Goal: Task Accomplishment & Management: Use online tool/utility

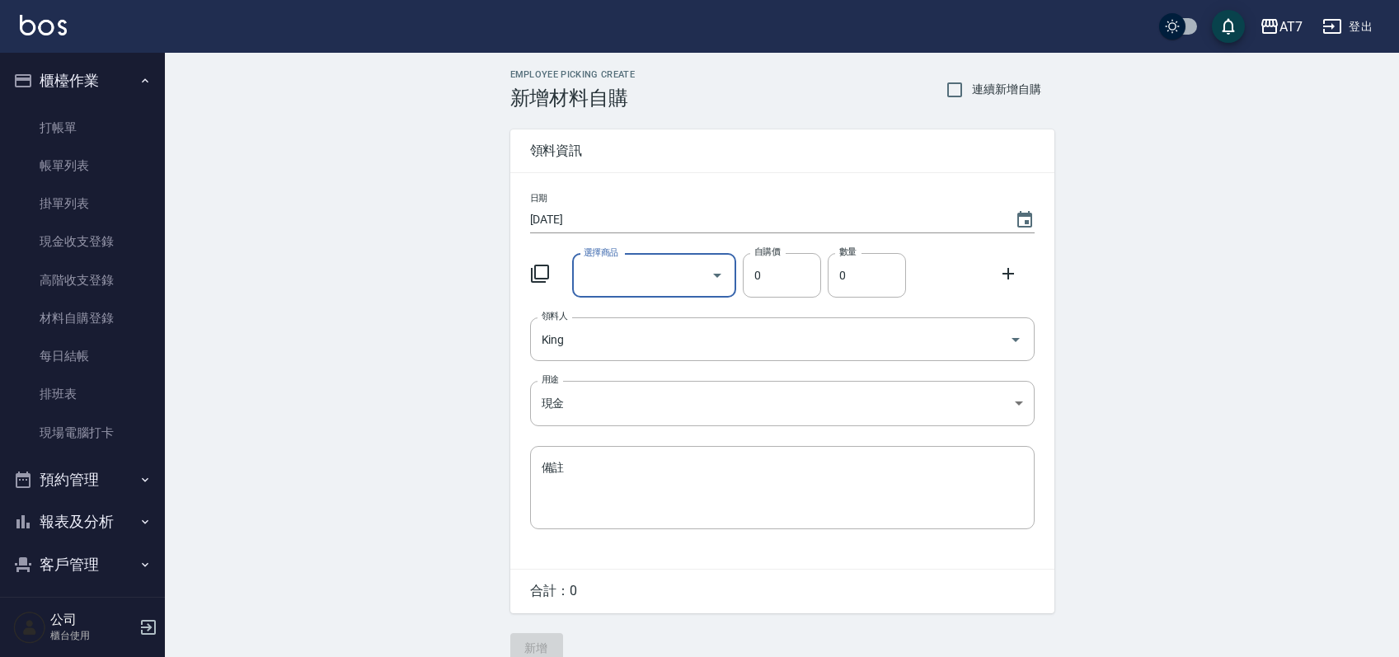
scroll to position [23, 0]
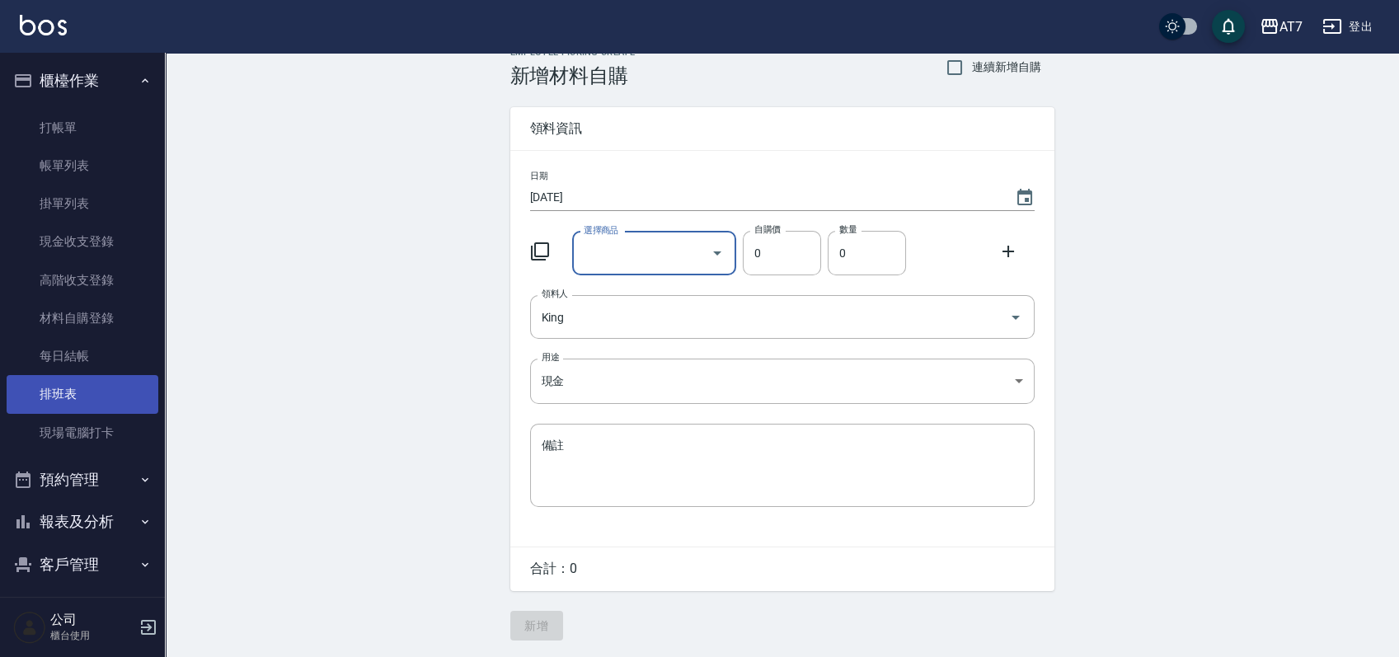
click at [55, 381] on link "排班表" at bounding box center [83, 394] width 152 height 38
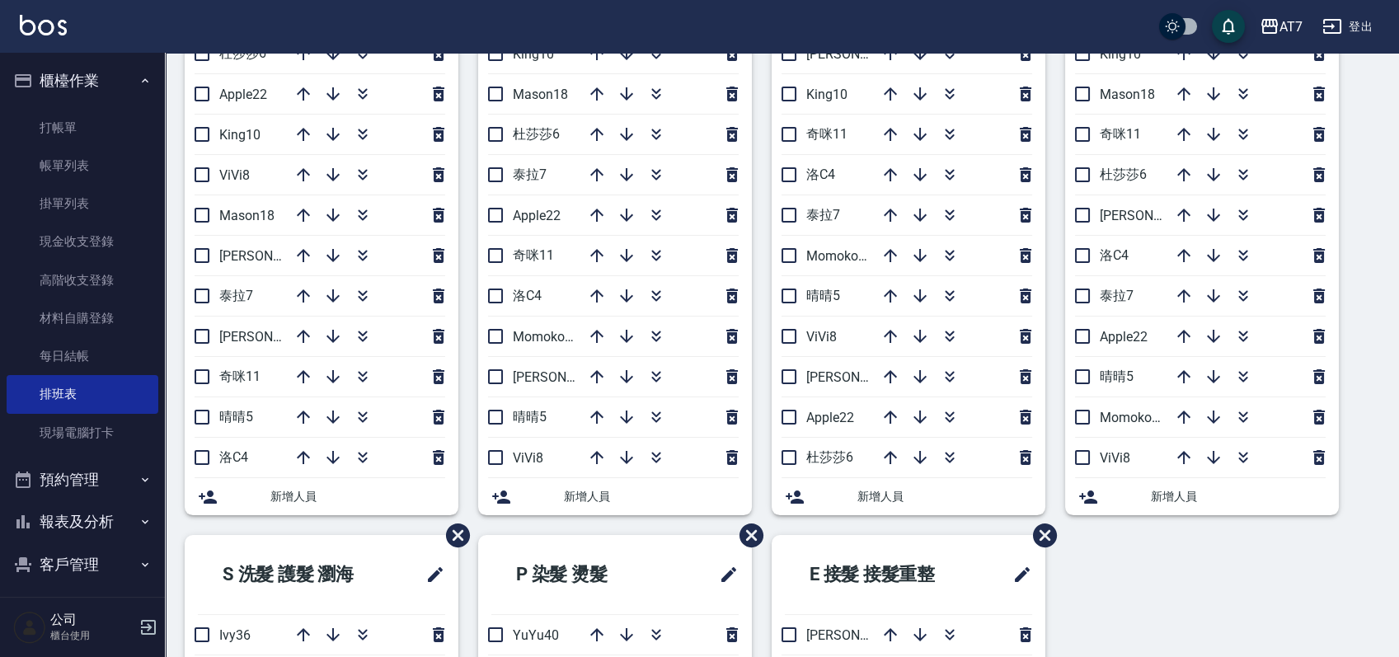
scroll to position [219, 0]
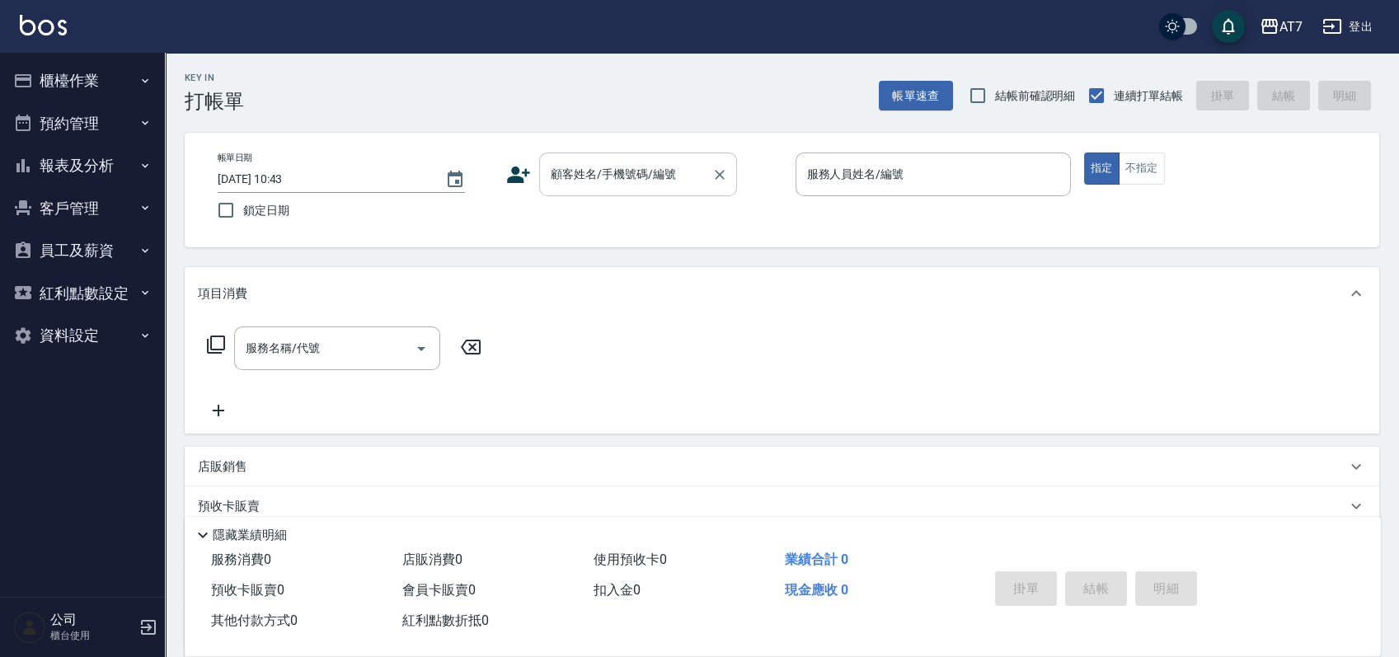
click at [636, 179] on input "顧客姓名/手機號碼/編號" at bounding box center [626, 174] width 158 height 29
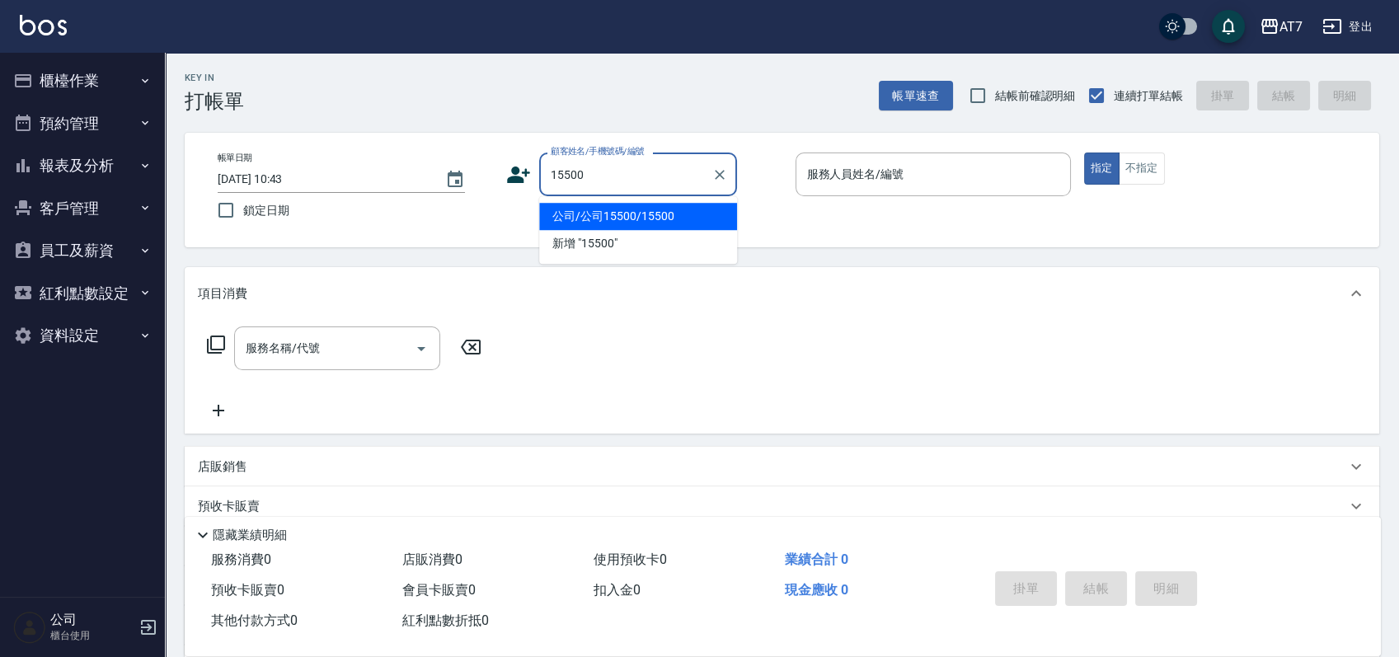
type input "公司/公司15500/15500"
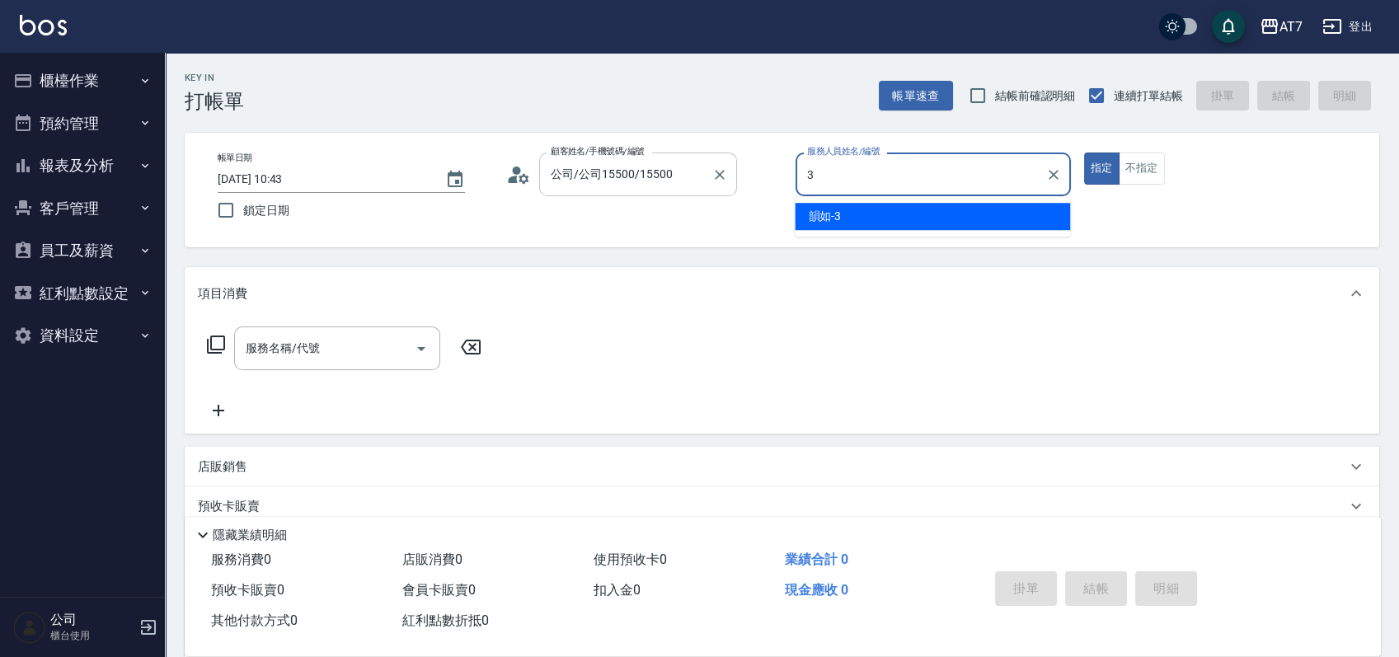
type input "韻如-3"
type button "true"
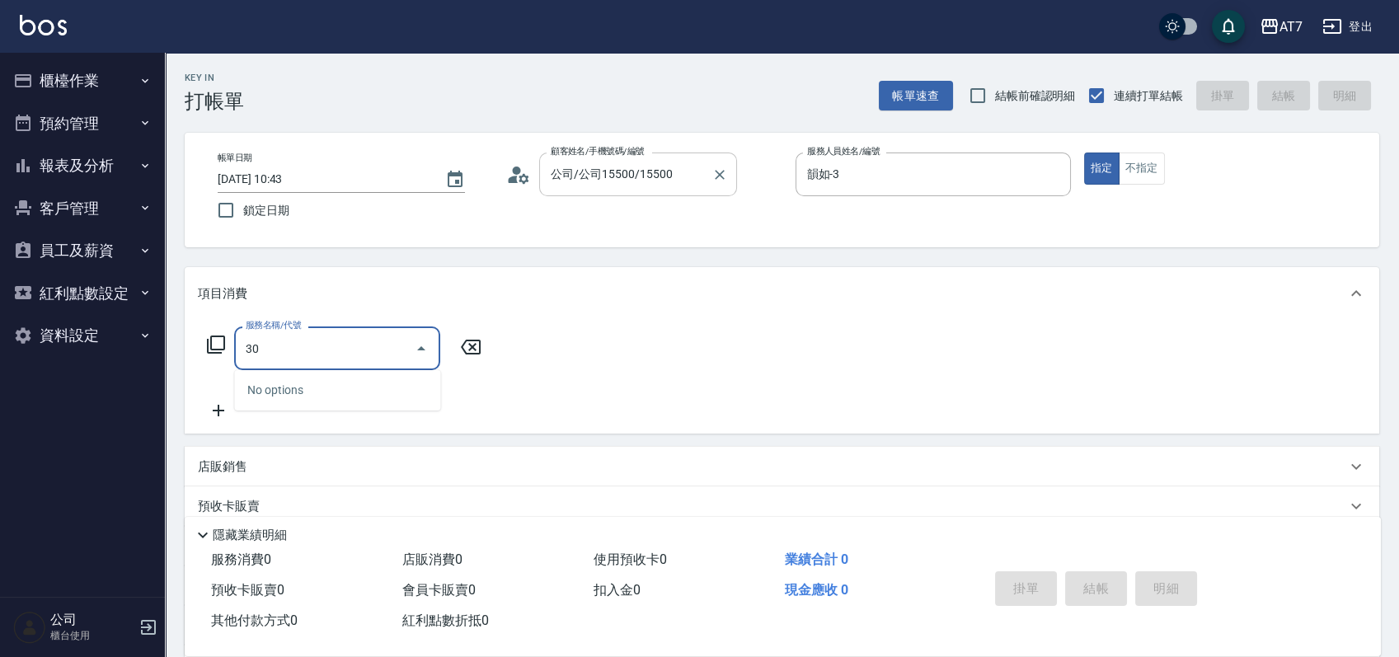
type input "302"
type input "30"
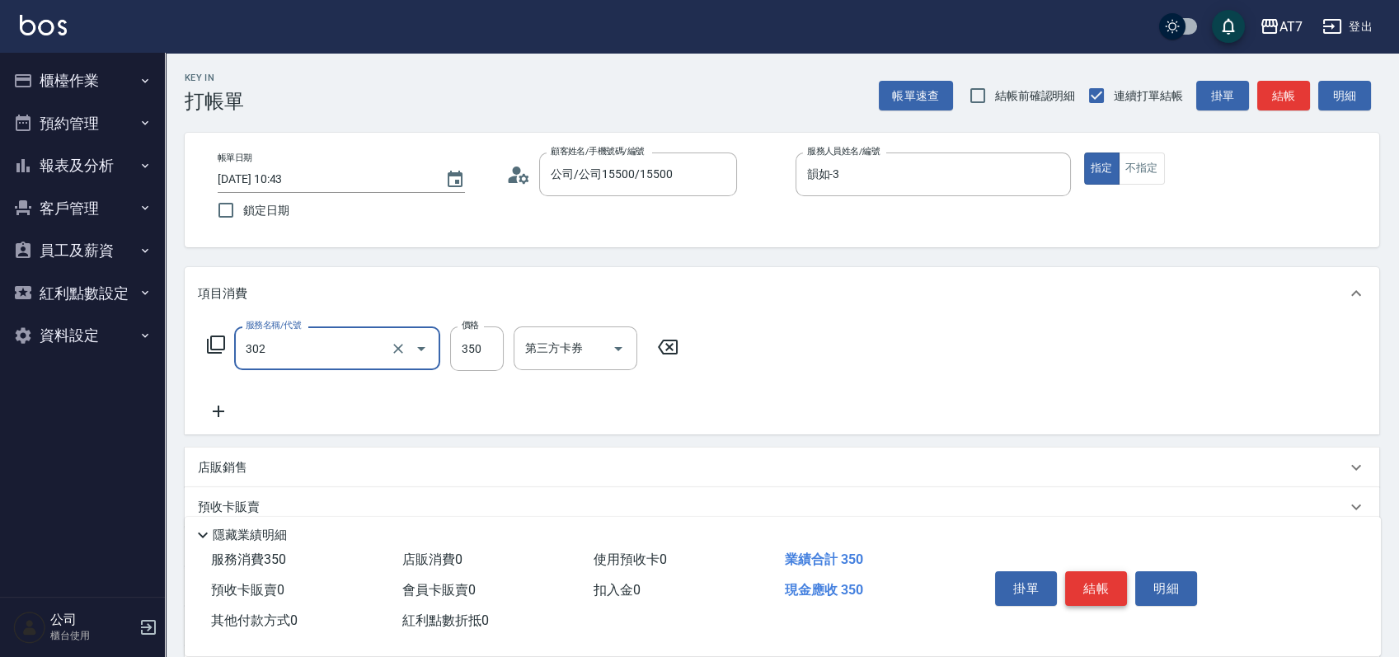
type input "剪髮(302)"
click at [1098, 575] on button "結帳" at bounding box center [1096, 588] width 62 height 35
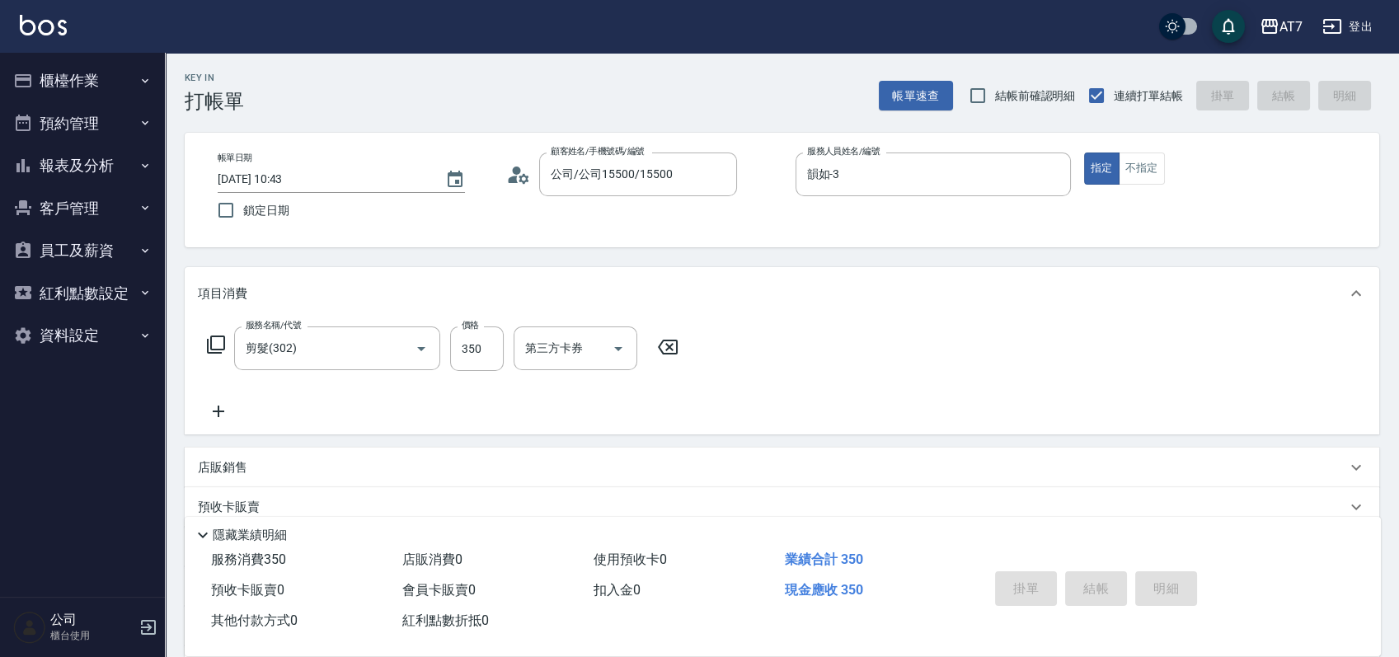
type input "2025/09/22 13:03"
type input "0"
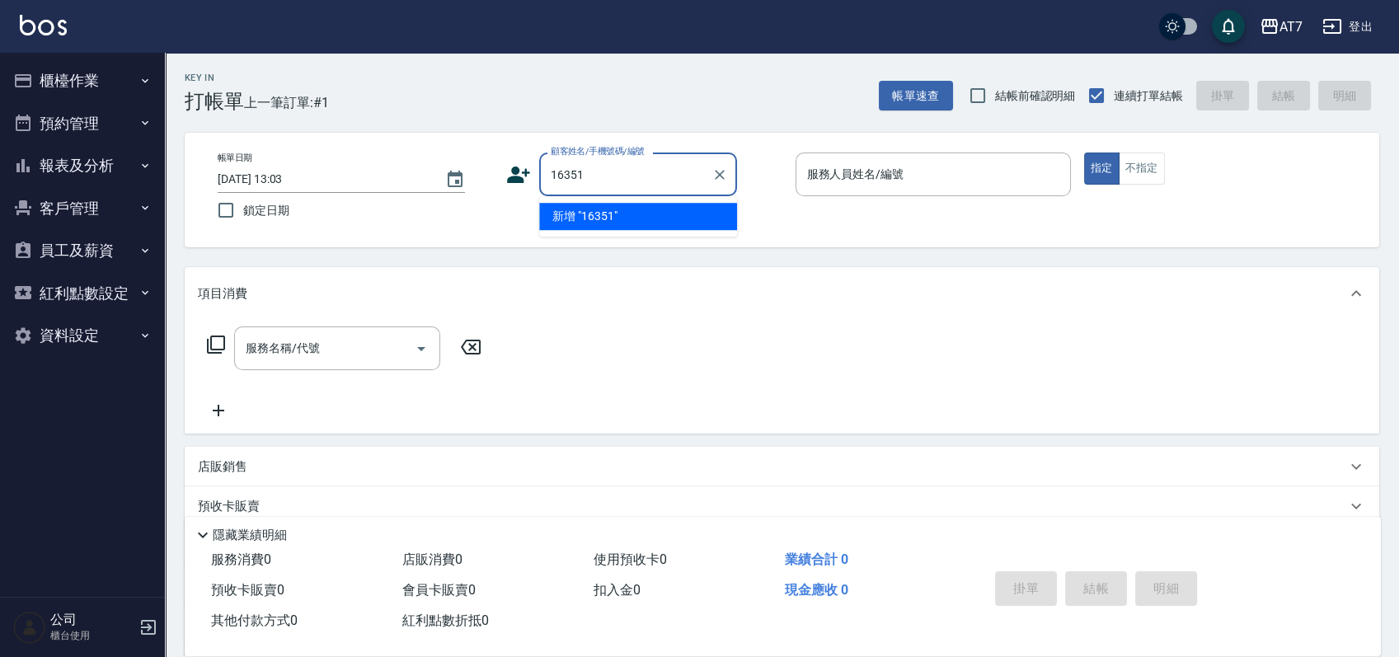
type input "16351"
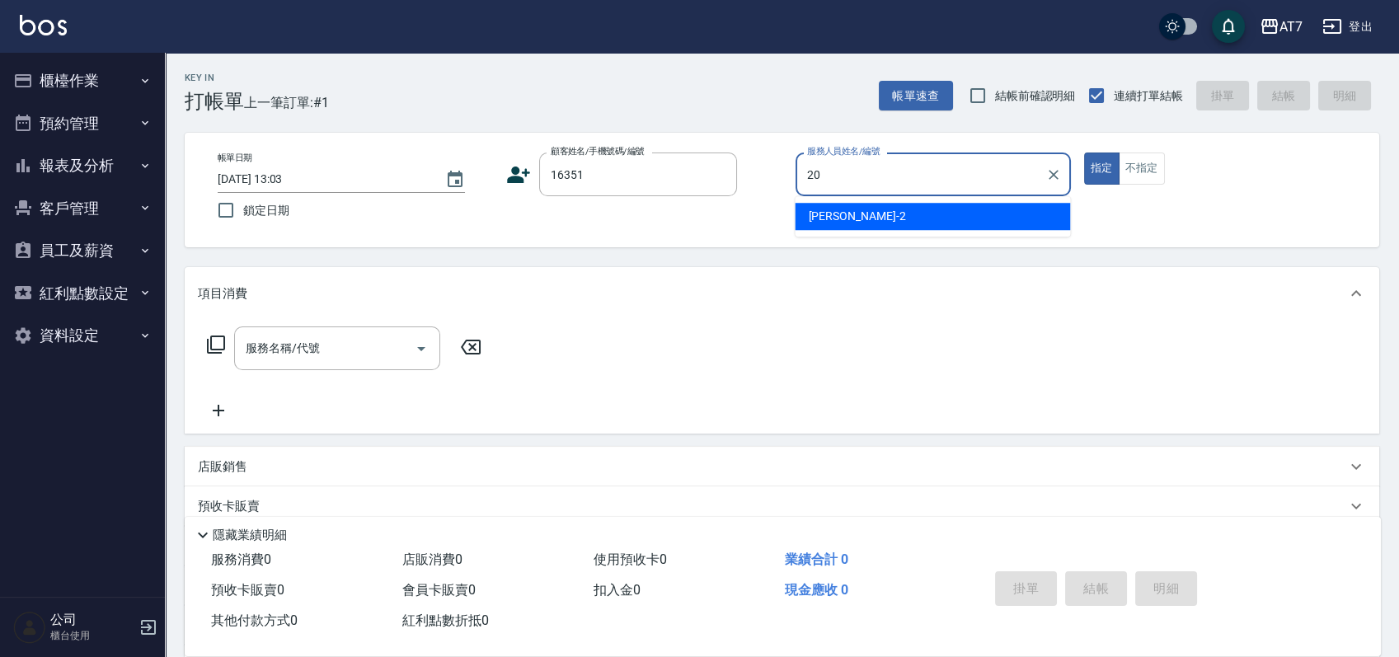
type input "妮可-20"
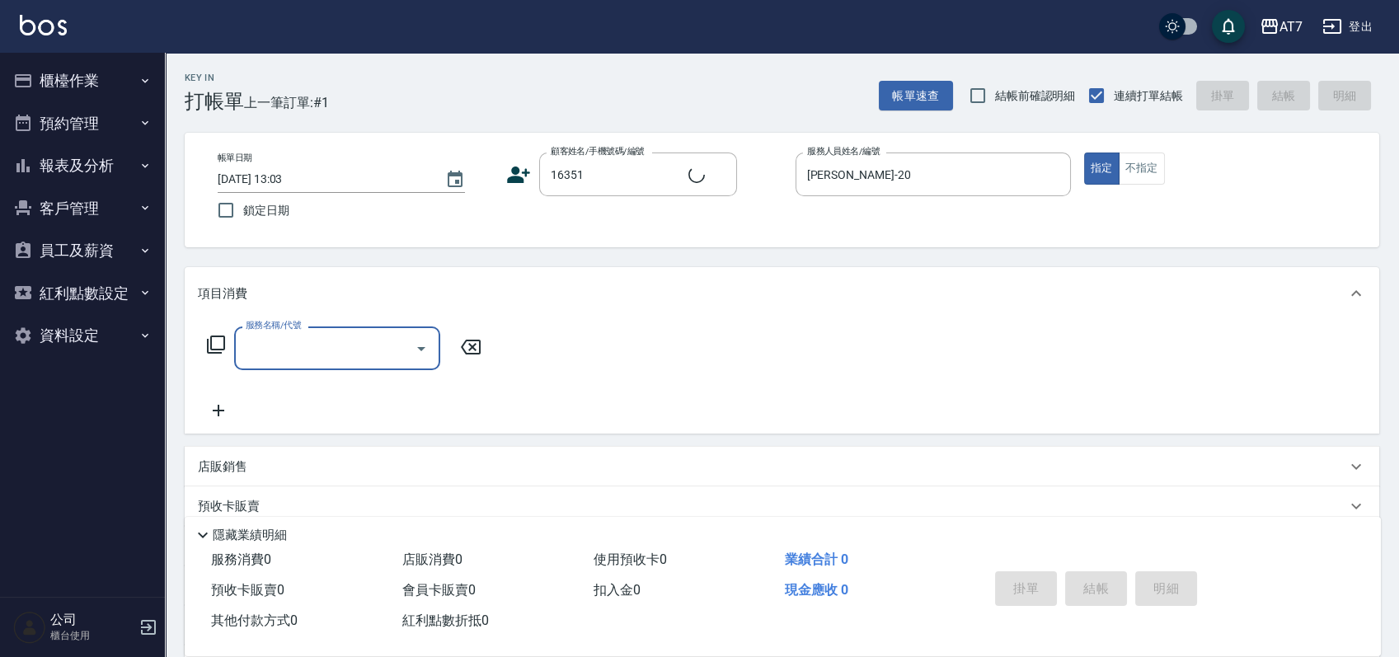
type input "公司/公司16351/16351"
type input "802"
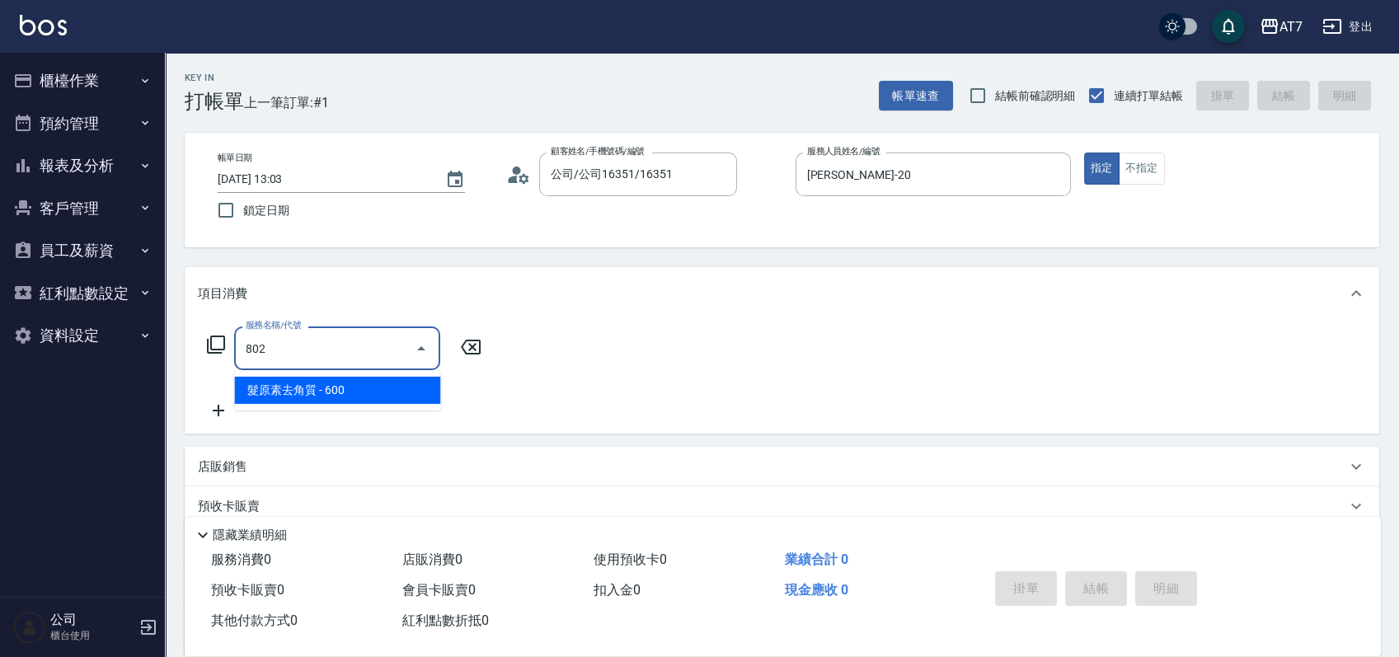
type input "60"
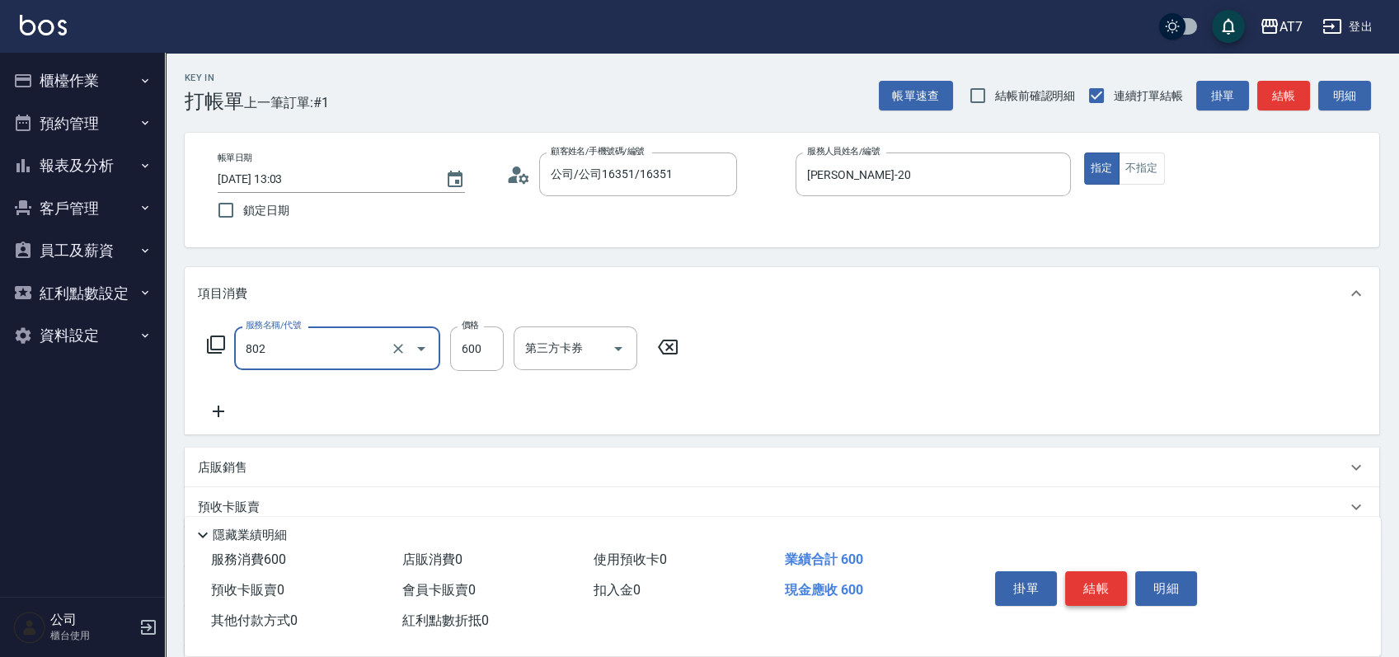
type input "髮原素去角質(802)"
type input "7"
type input "0"
type input "70"
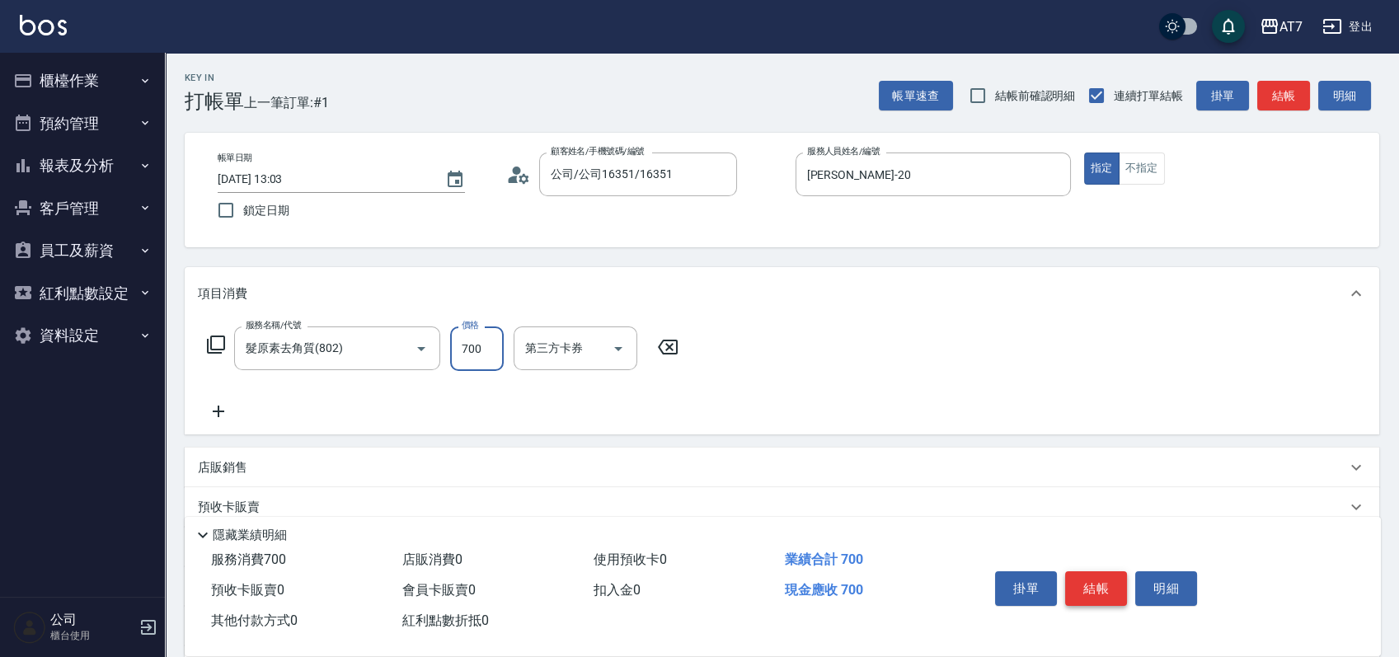
type input "700"
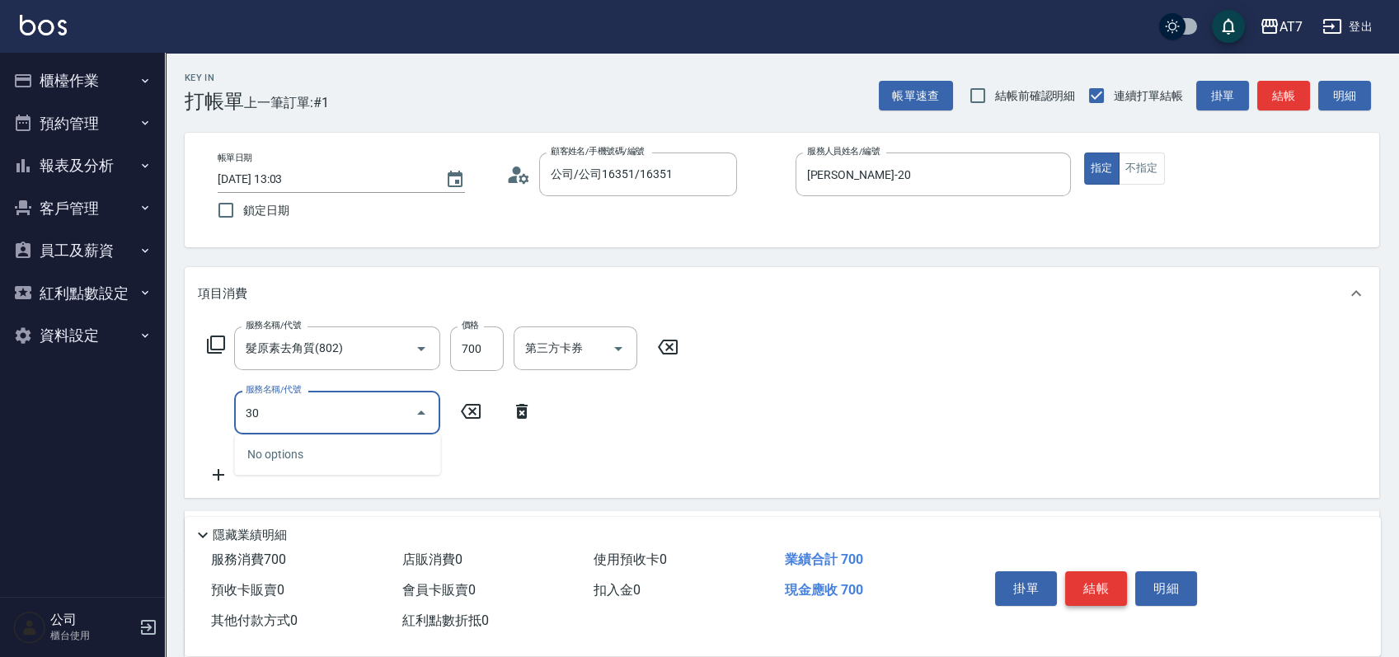
type input "302"
type input "100"
type input "剪髮(302)"
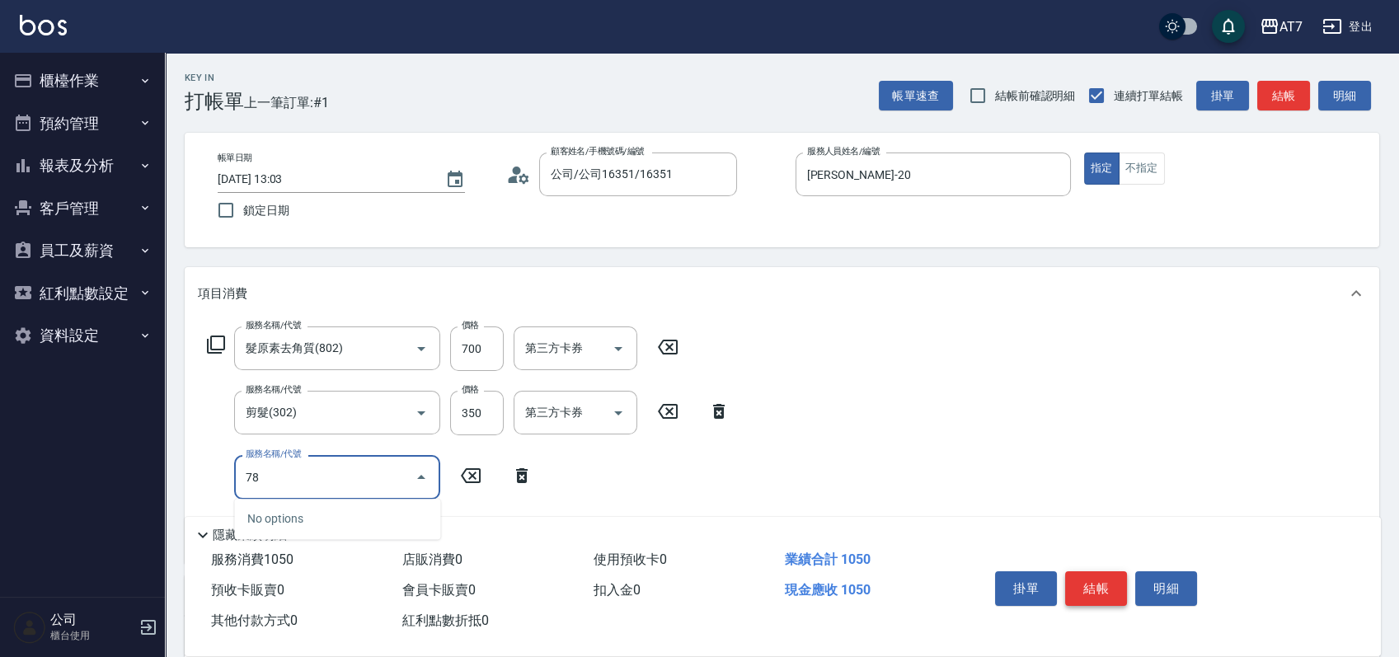
type input "7"
type input "802"
type input "160"
type input "髮原素去角質(802)"
type input "100"
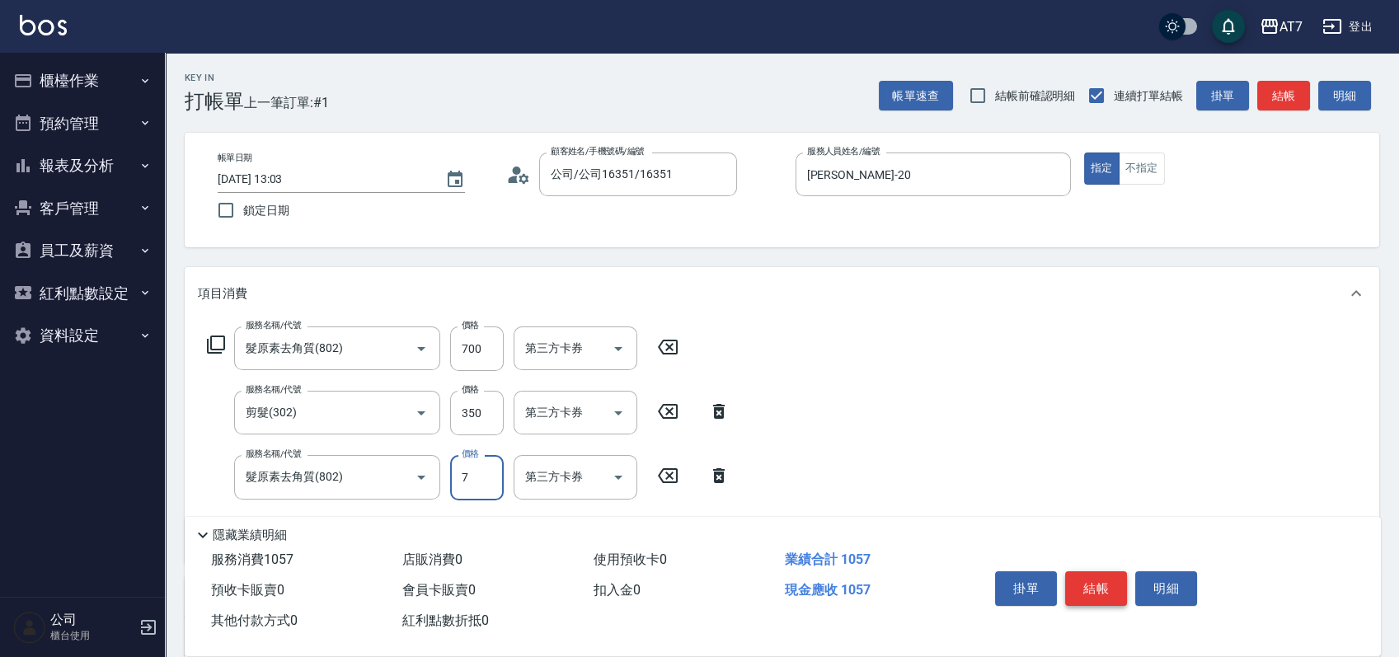
type input "70"
type input "110"
type input "700"
type input "170"
type input "700"
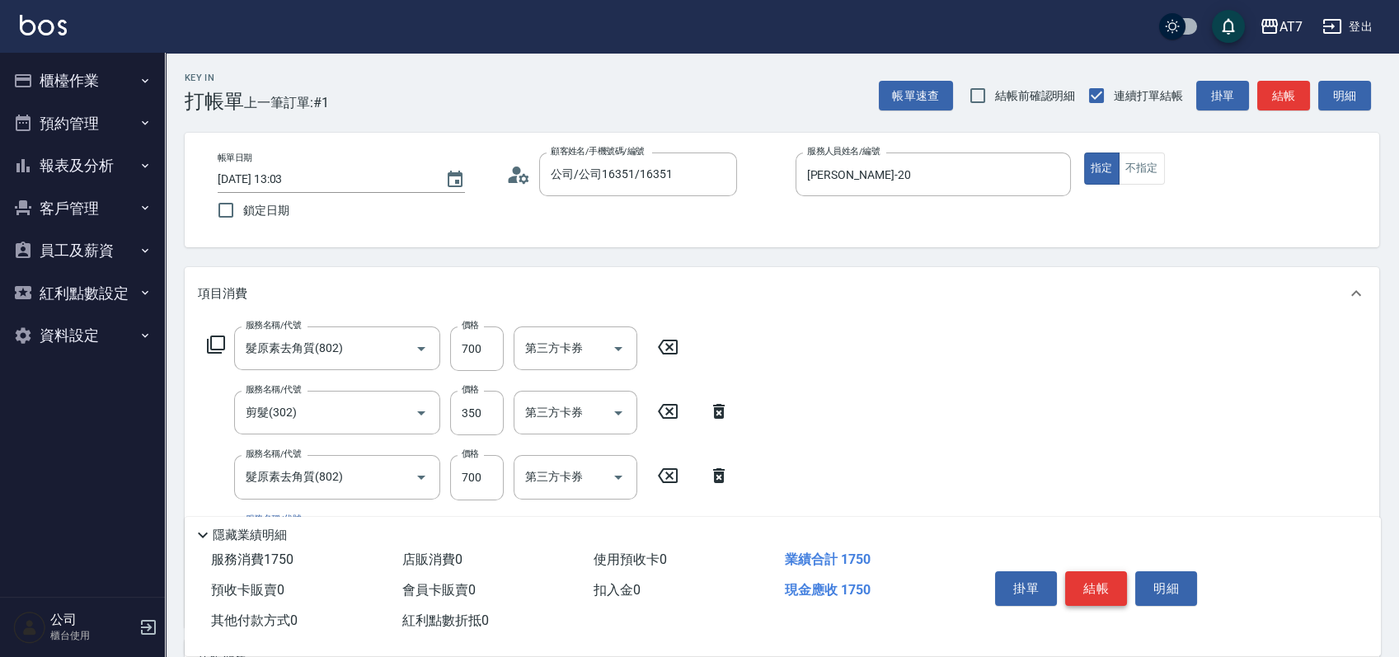
type input "302"
type input "210"
type input "剪髮(302)"
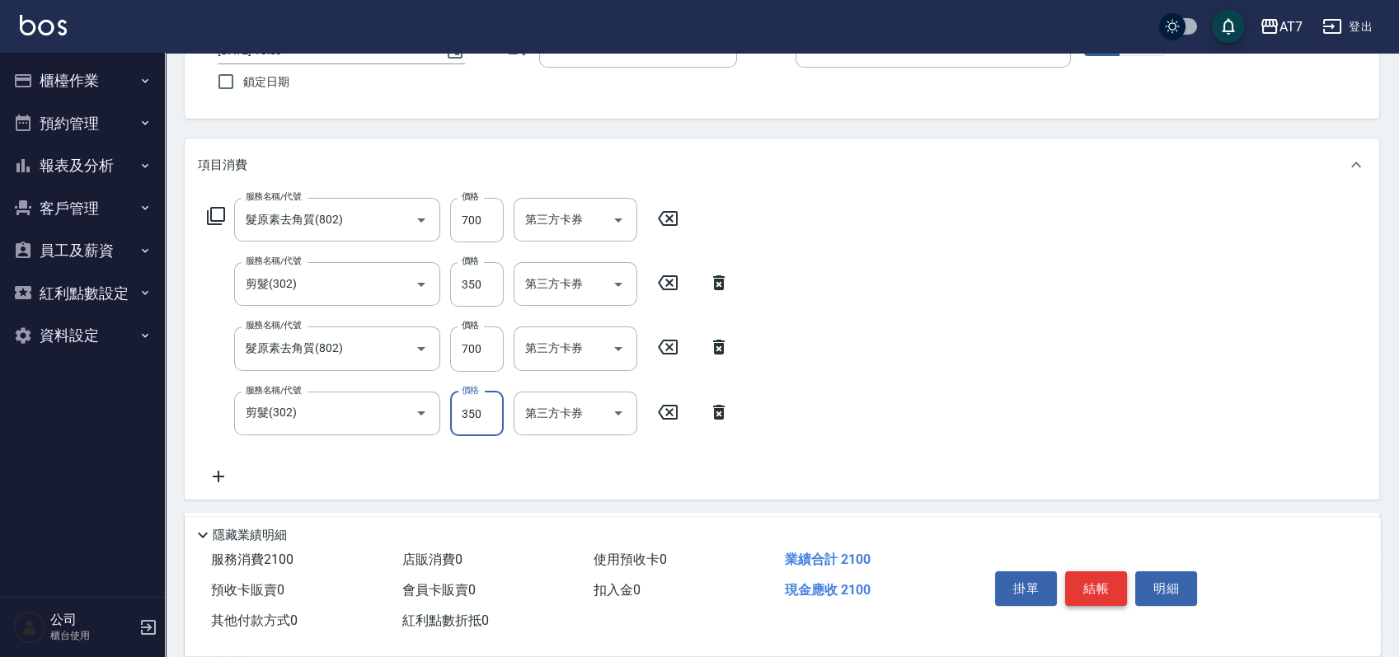
scroll to position [330, 0]
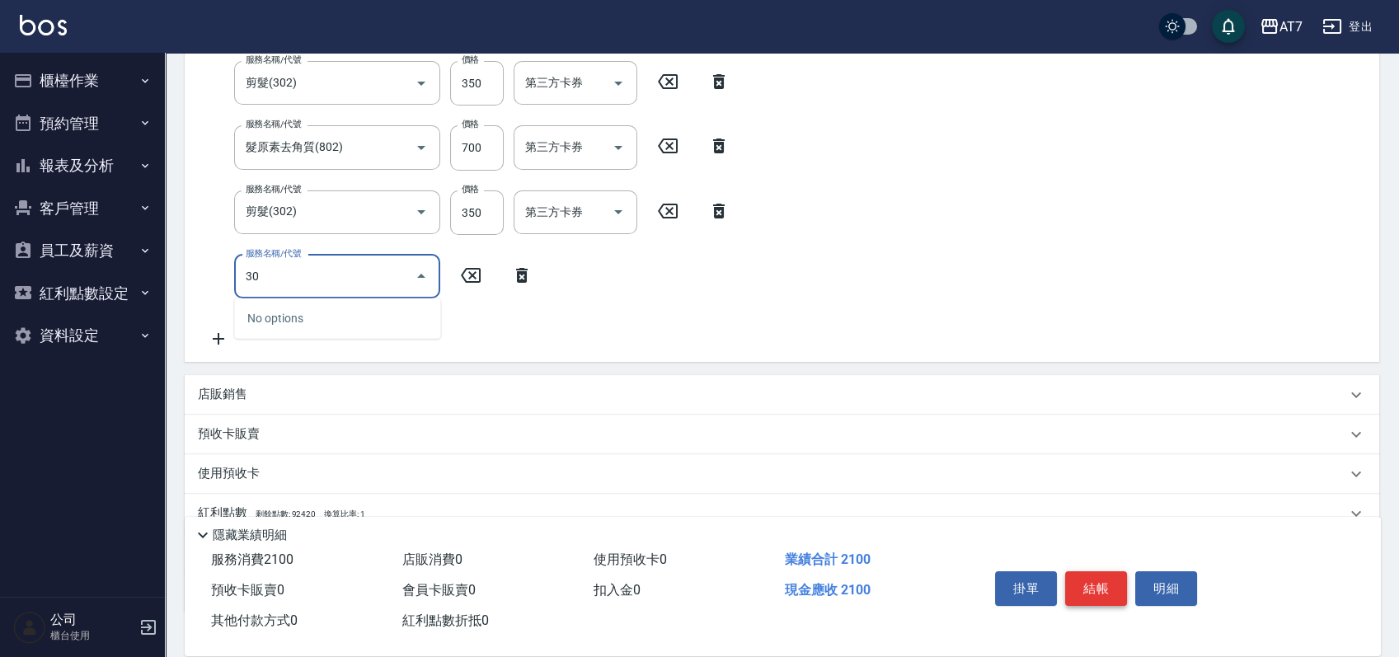
type input "301"
type input "240"
type input "學生剪髮(301)"
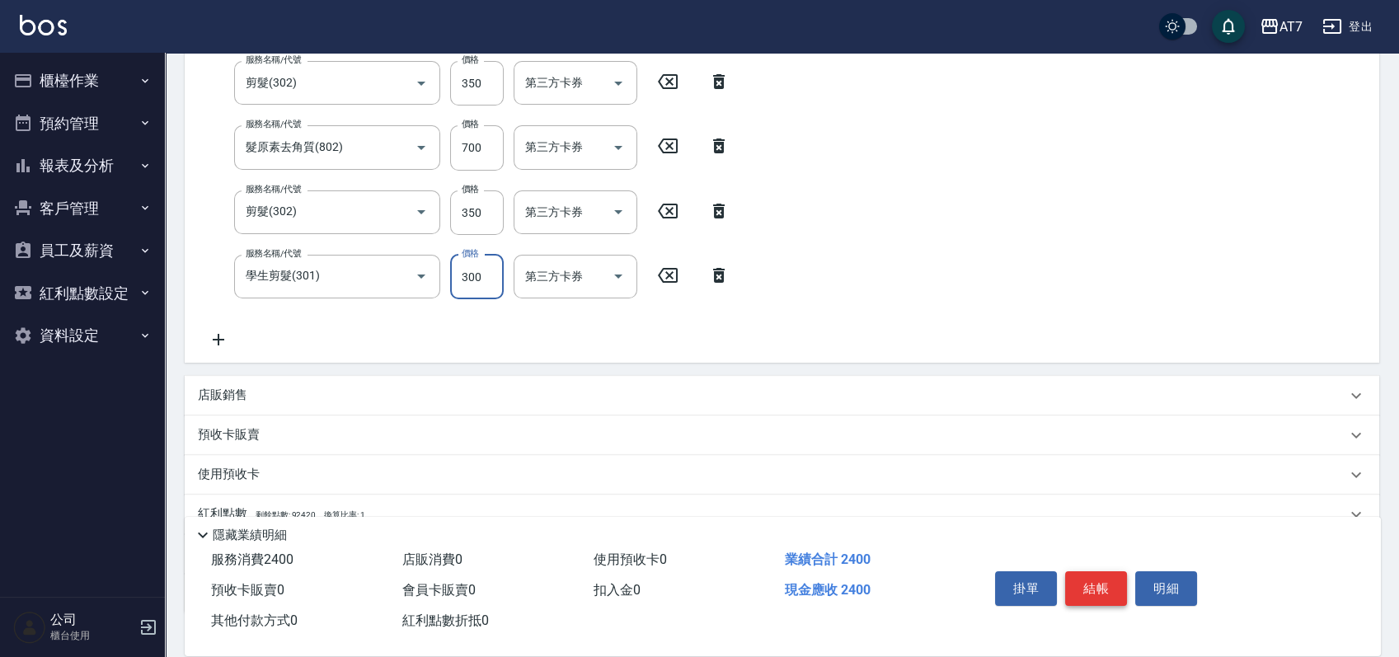
scroll to position [326, 0]
type input "2"
type input "210"
type input "200"
type input "230"
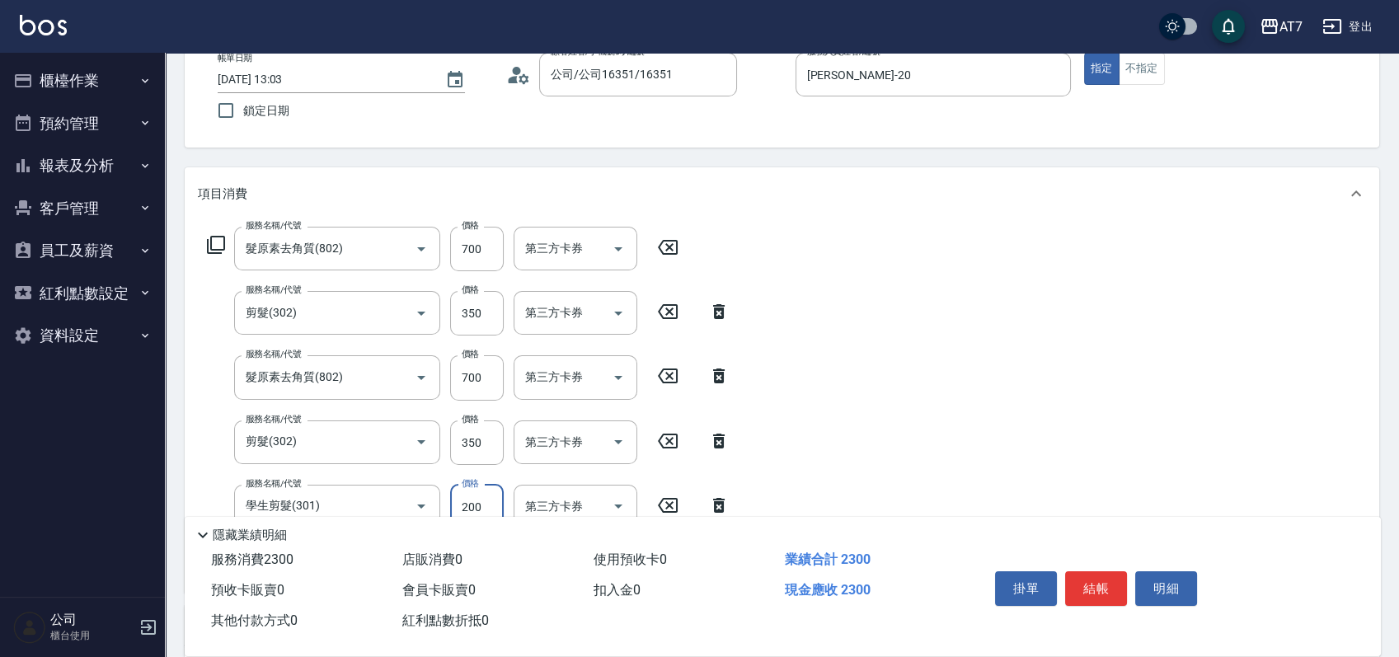
scroll to position [0, 0]
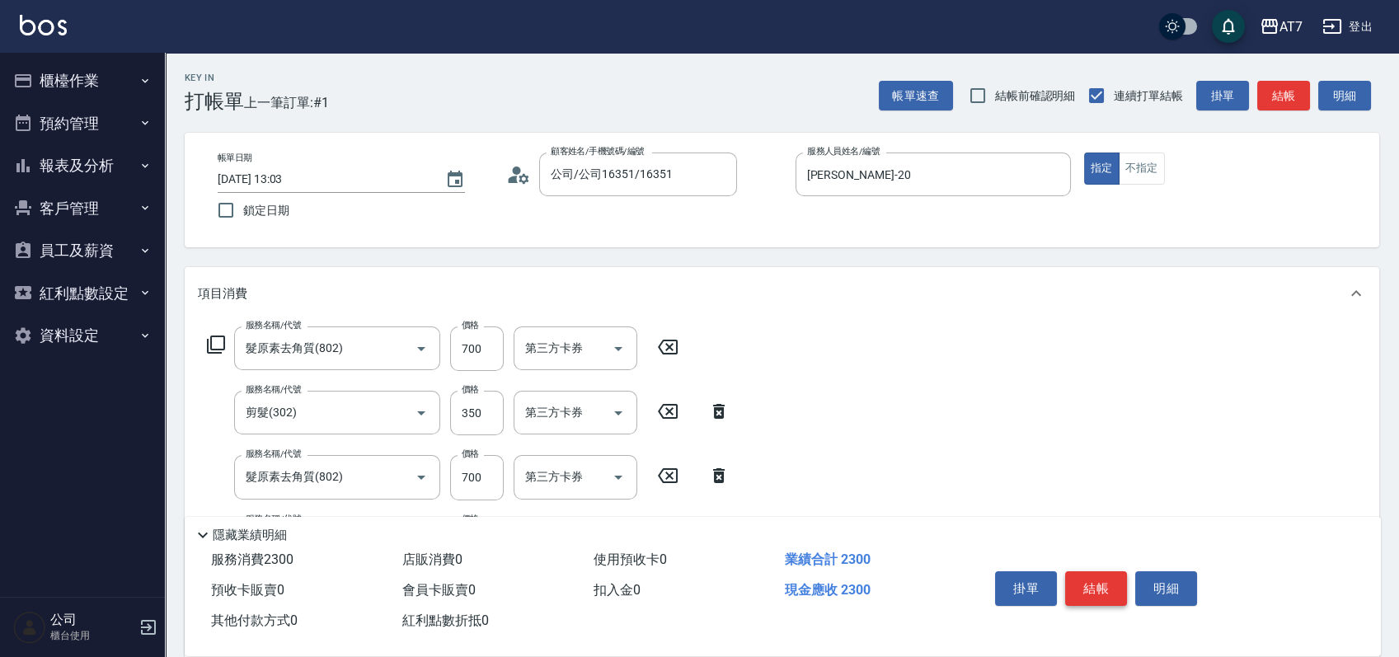
type input "200"
click at [1101, 587] on button "結帳" at bounding box center [1096, 588] width 62 height 35
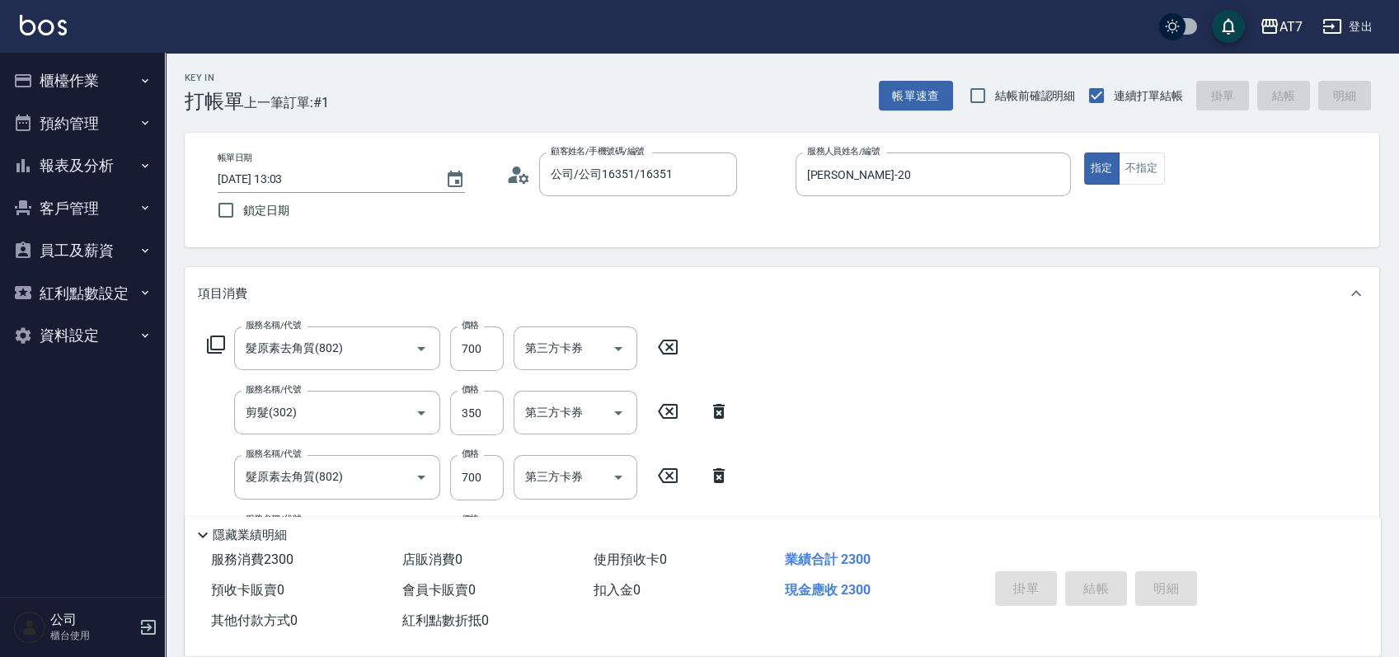
type input "2025/09/22 13:04"
type input "0"
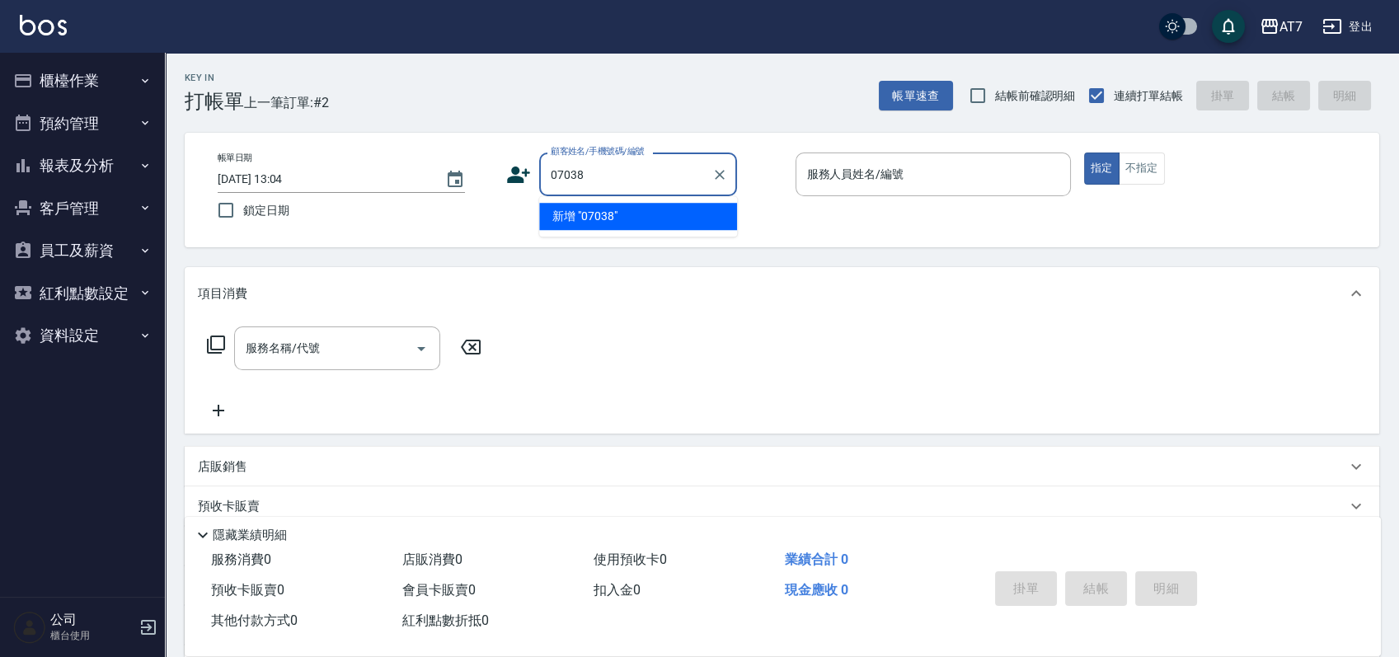
type input "07038"
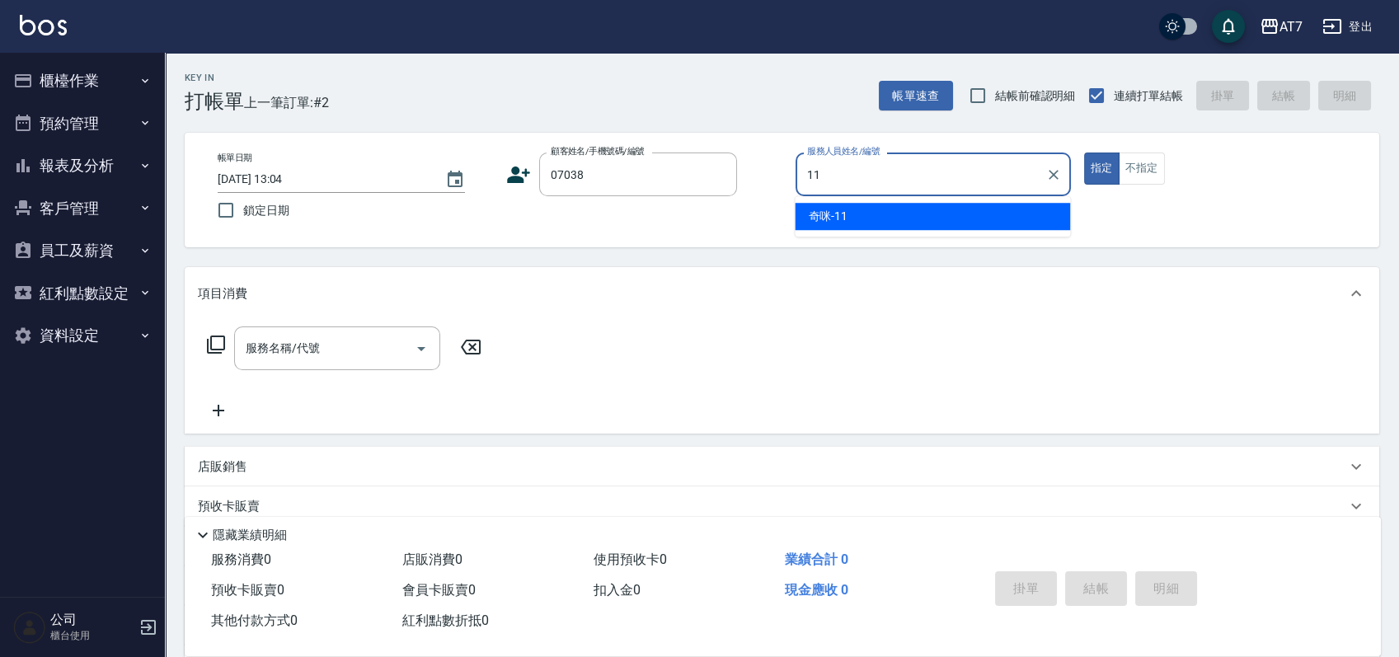
type input "奇咪-11"
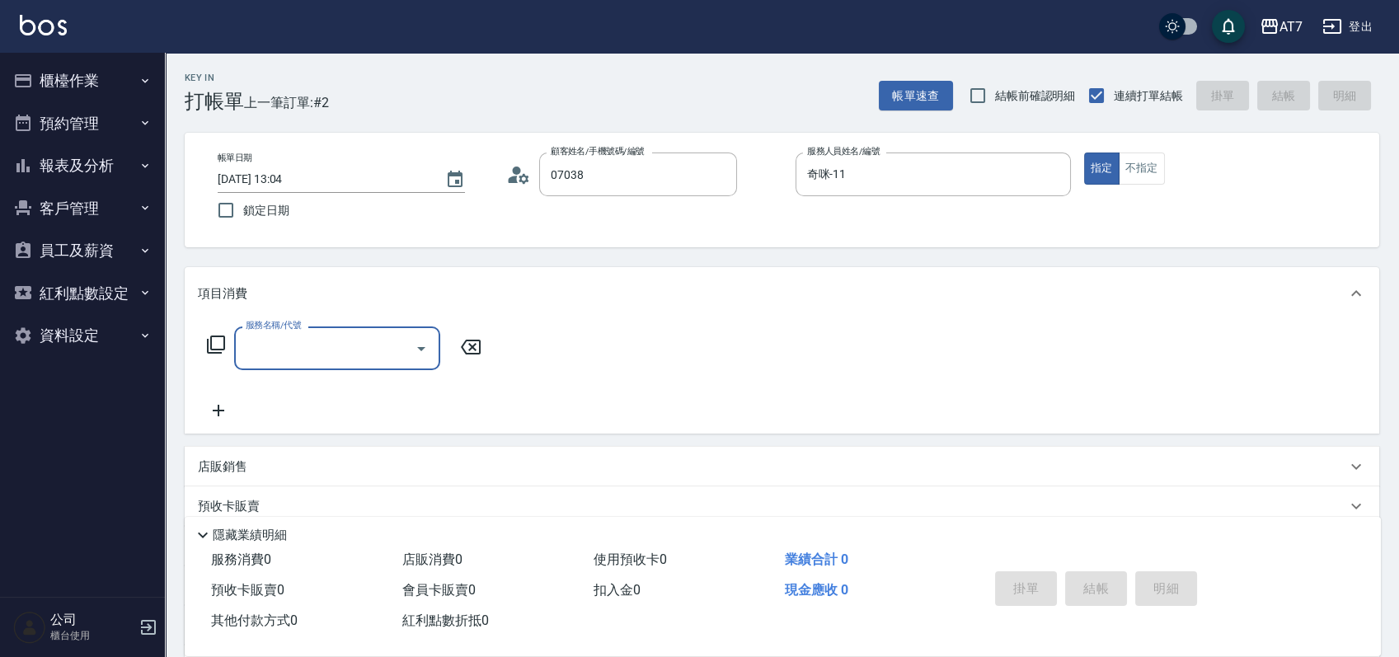
type input "公司/公司07038/07038"
type input "302"
type input "30"
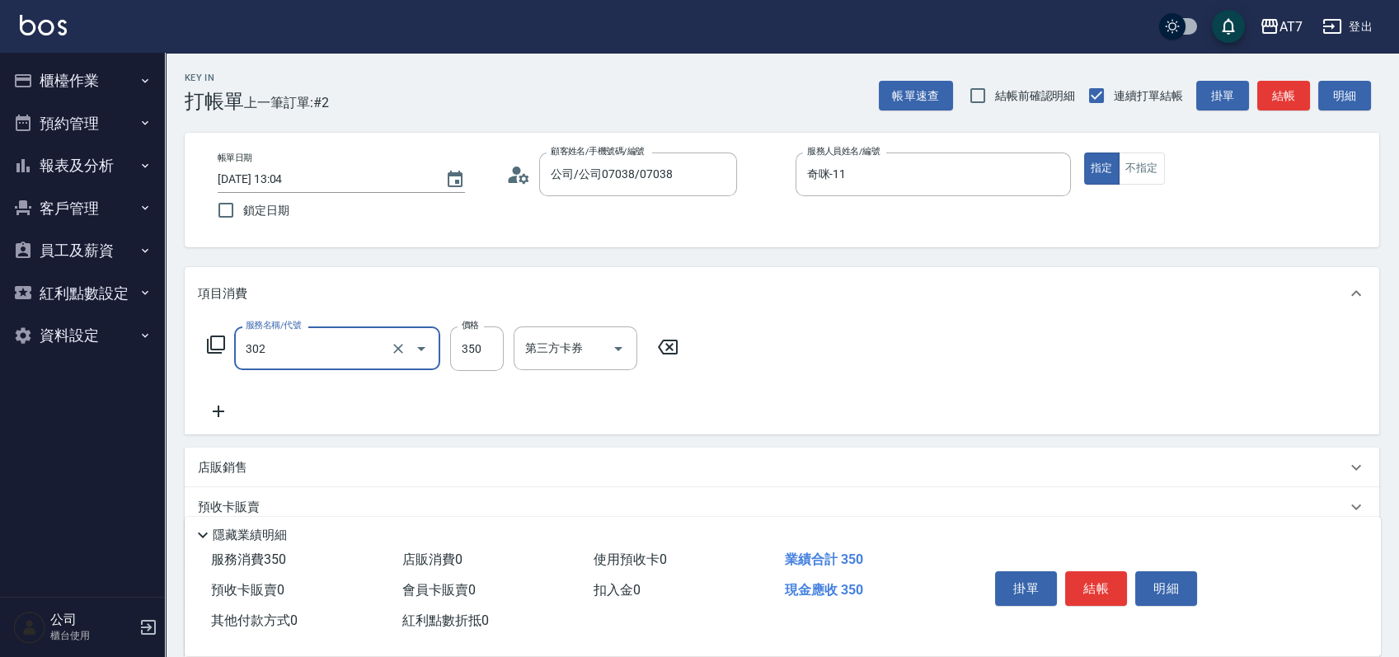
type input "剪髮(302)"
click at [1100, 587] on button "結帳" at bounding box center [1096, 588] width 62 height 35
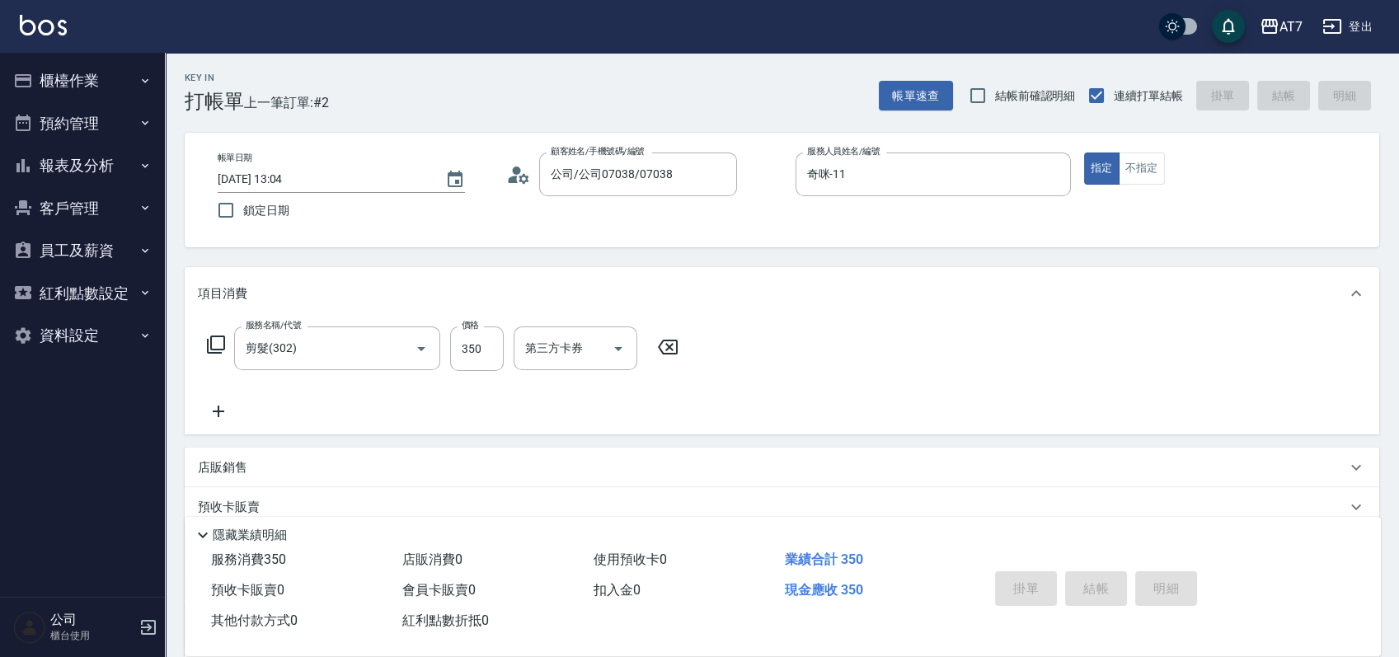
type input "0"
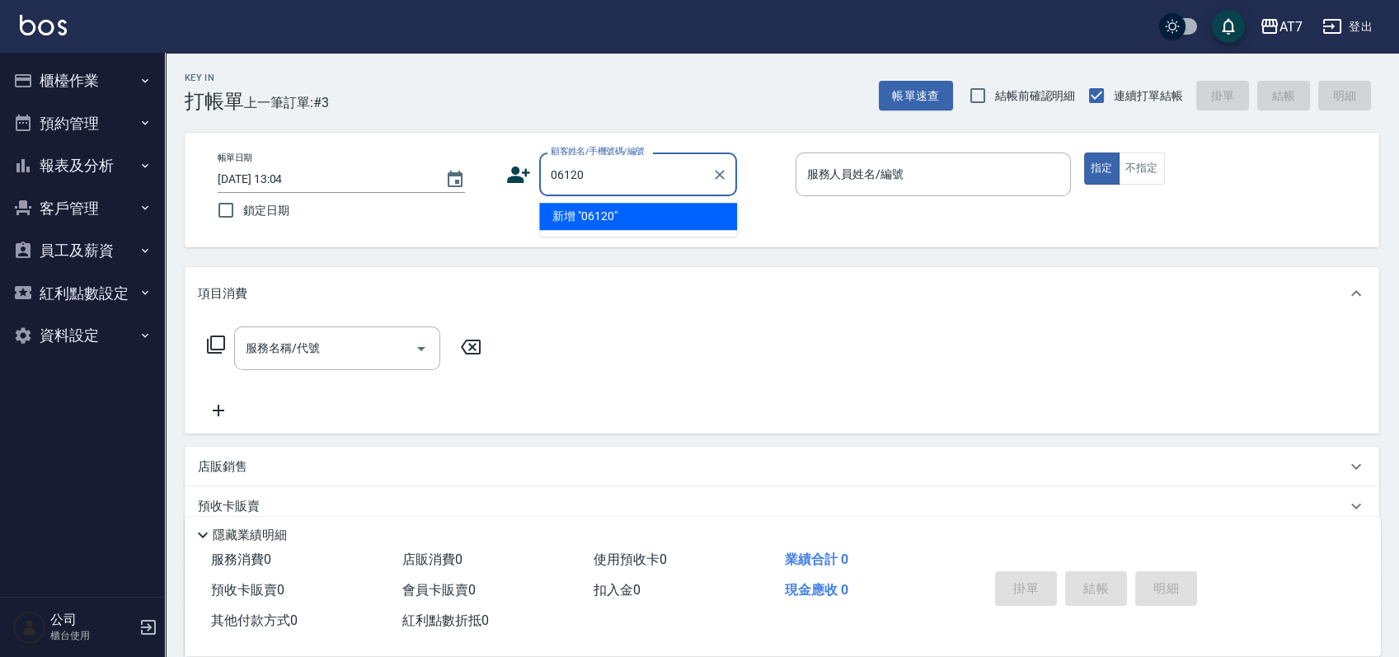
type input "06120"
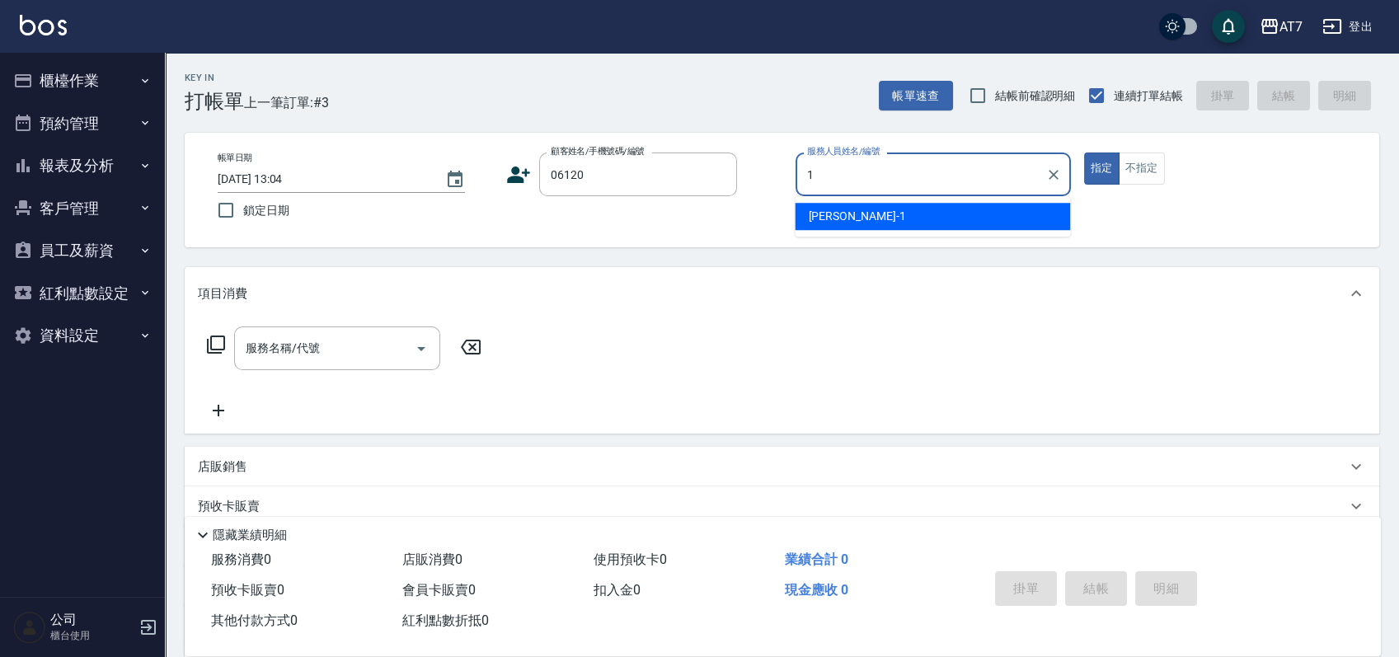
type input "米雪兒-1"
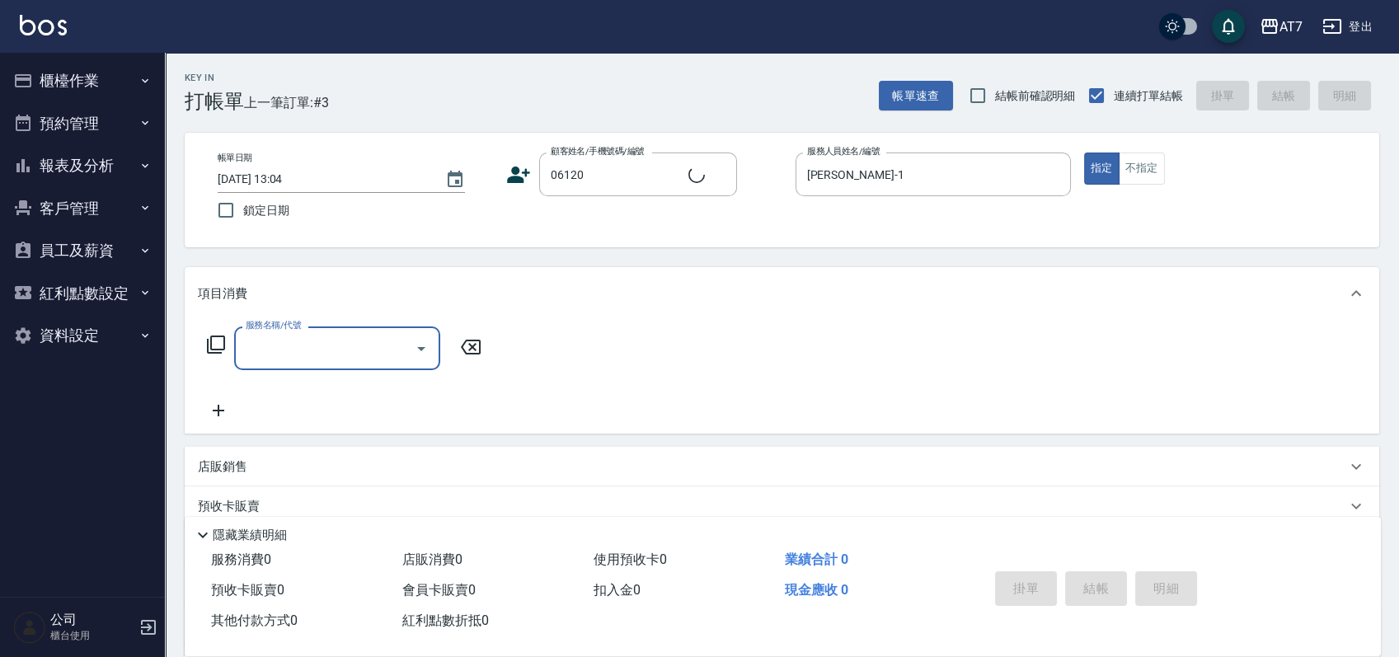
type input "公司單/06120-1/06120"
type input "305"
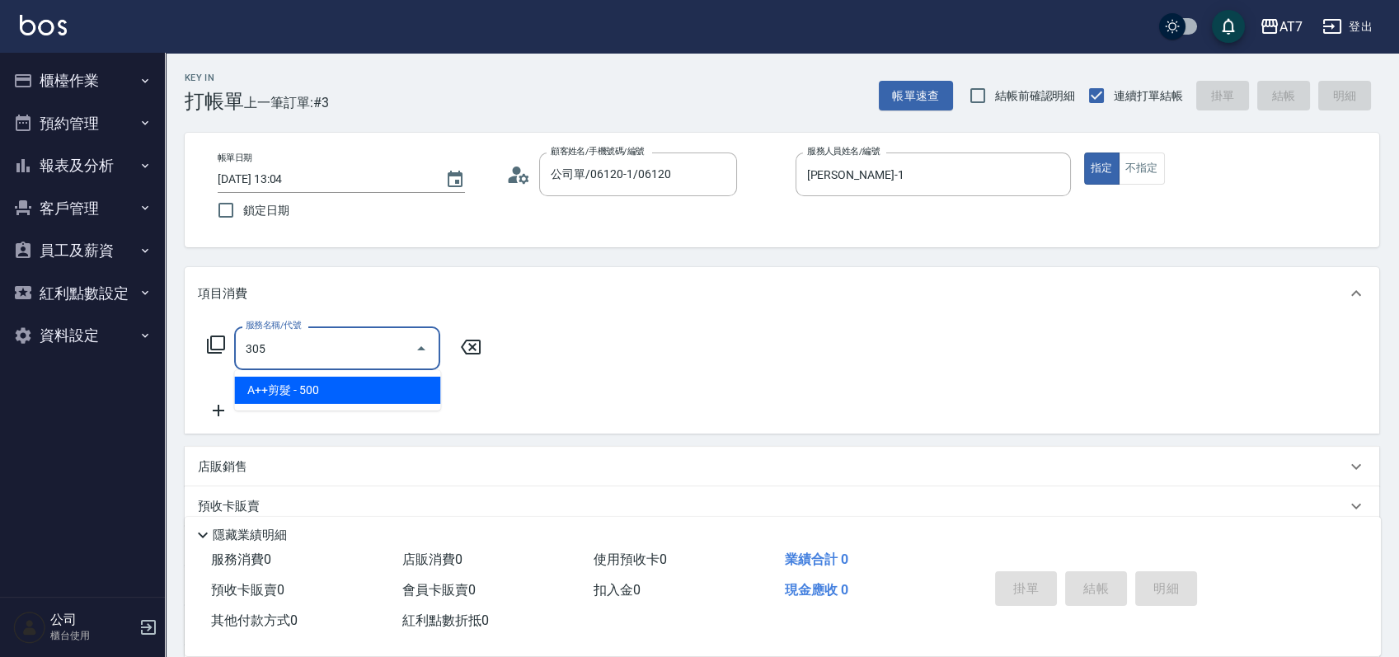
type input "50"
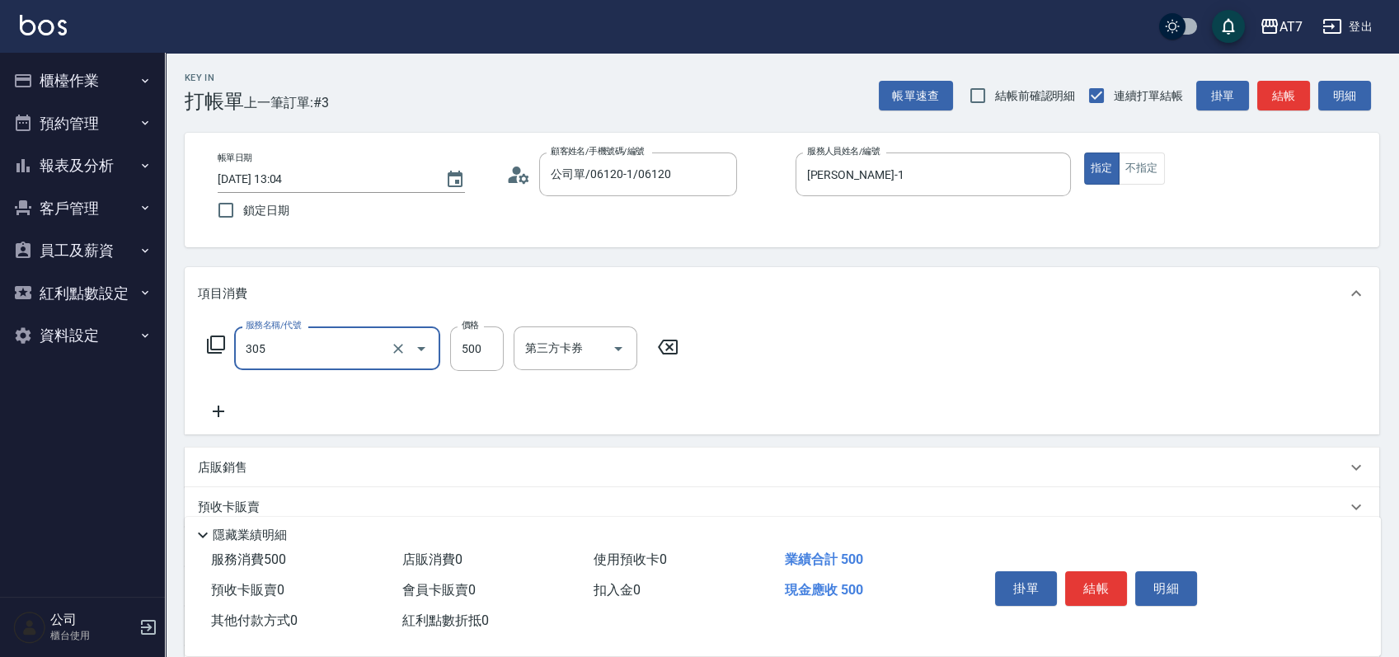
type input "A++剪髮(305)"
type input "0"
type input "70"
type input "700"
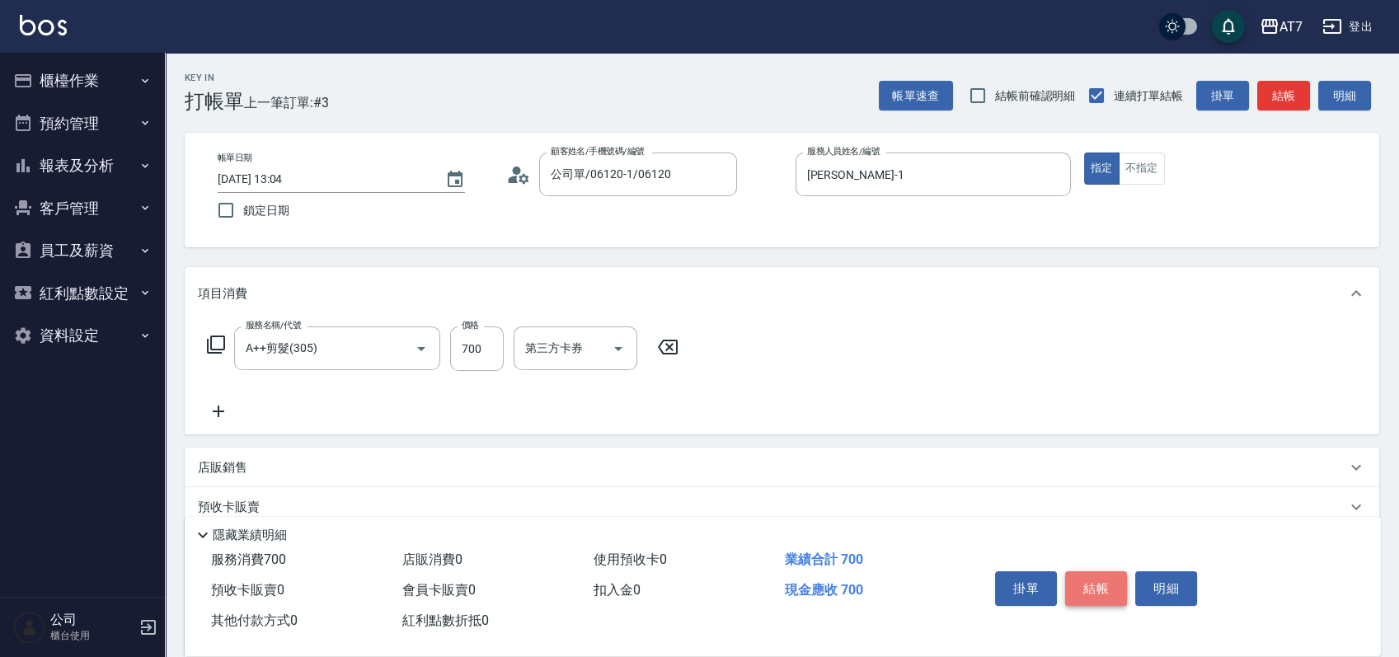
click at [1100, 587] on button "結帳" at bounding box center [1096, 588] width 62 height 35
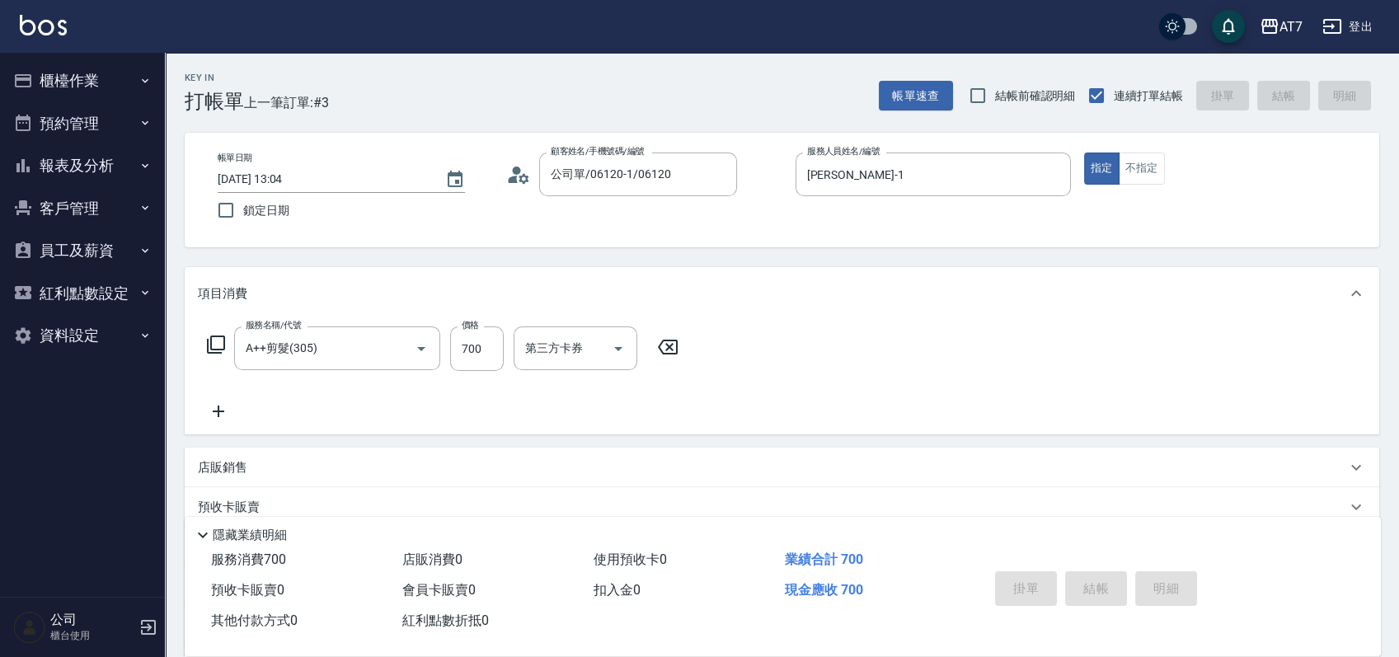
type input "0"
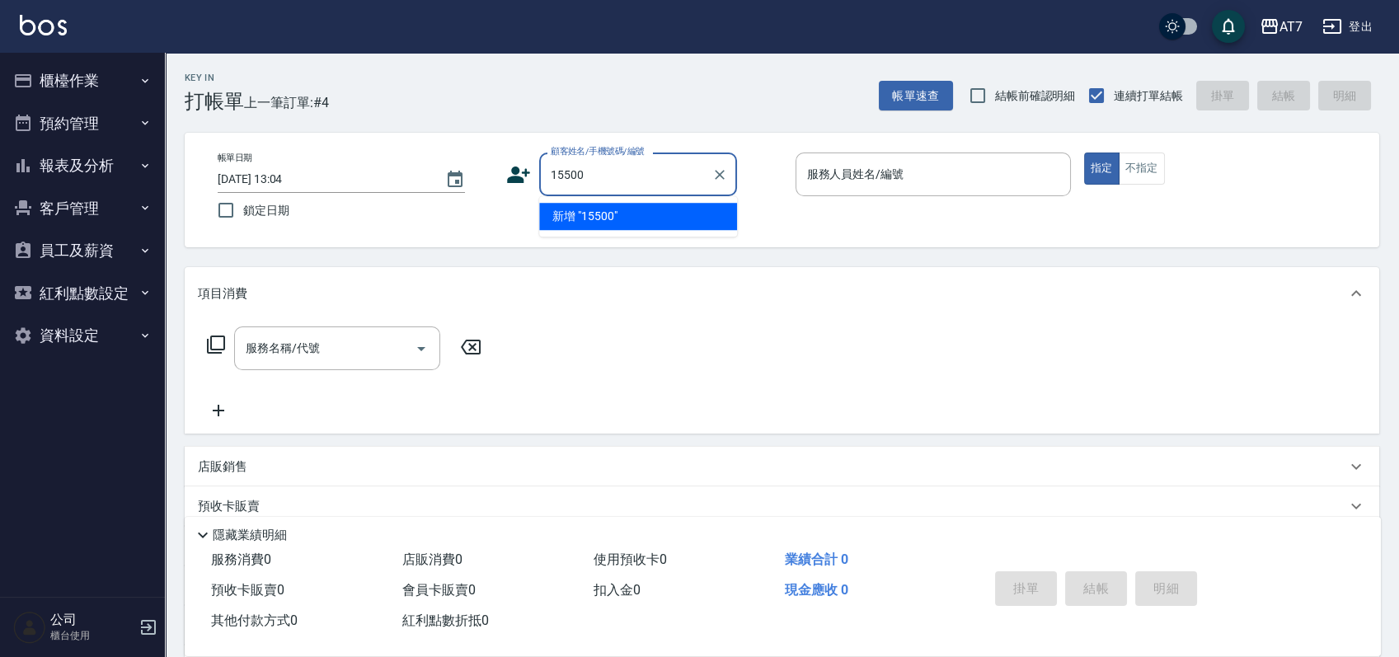
type input "15500"
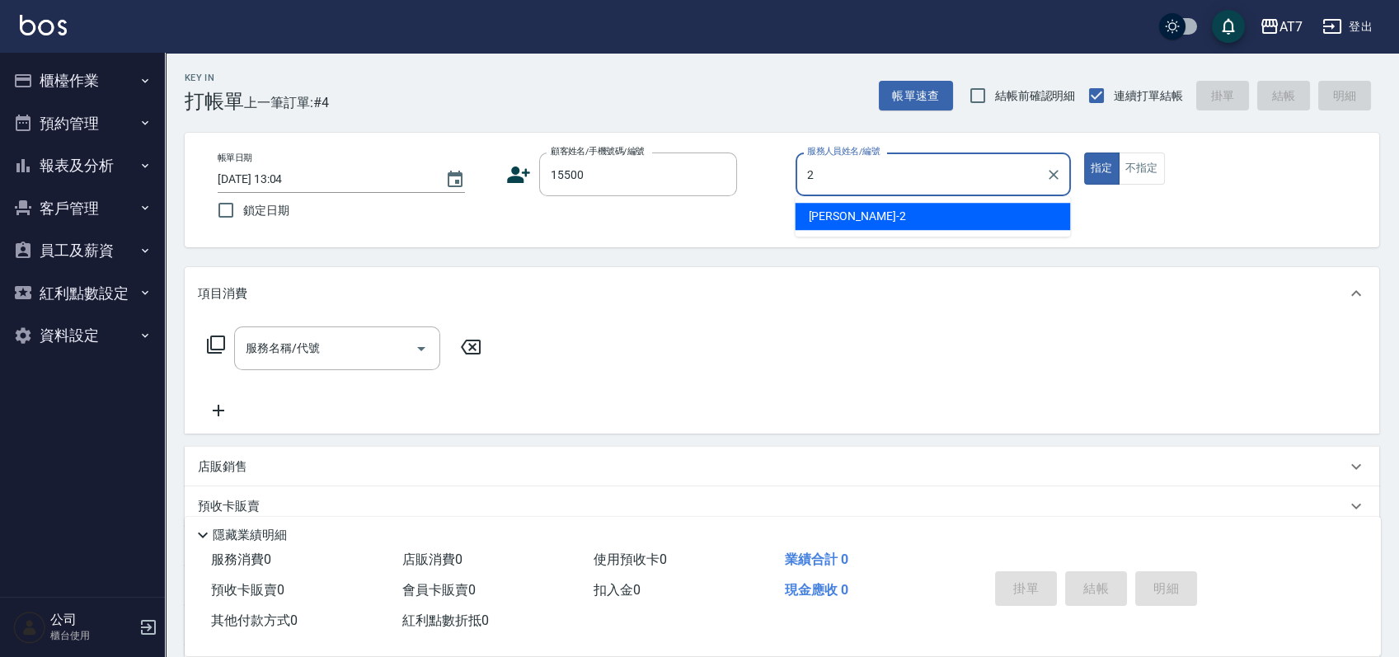
type input "伊蕾-2"
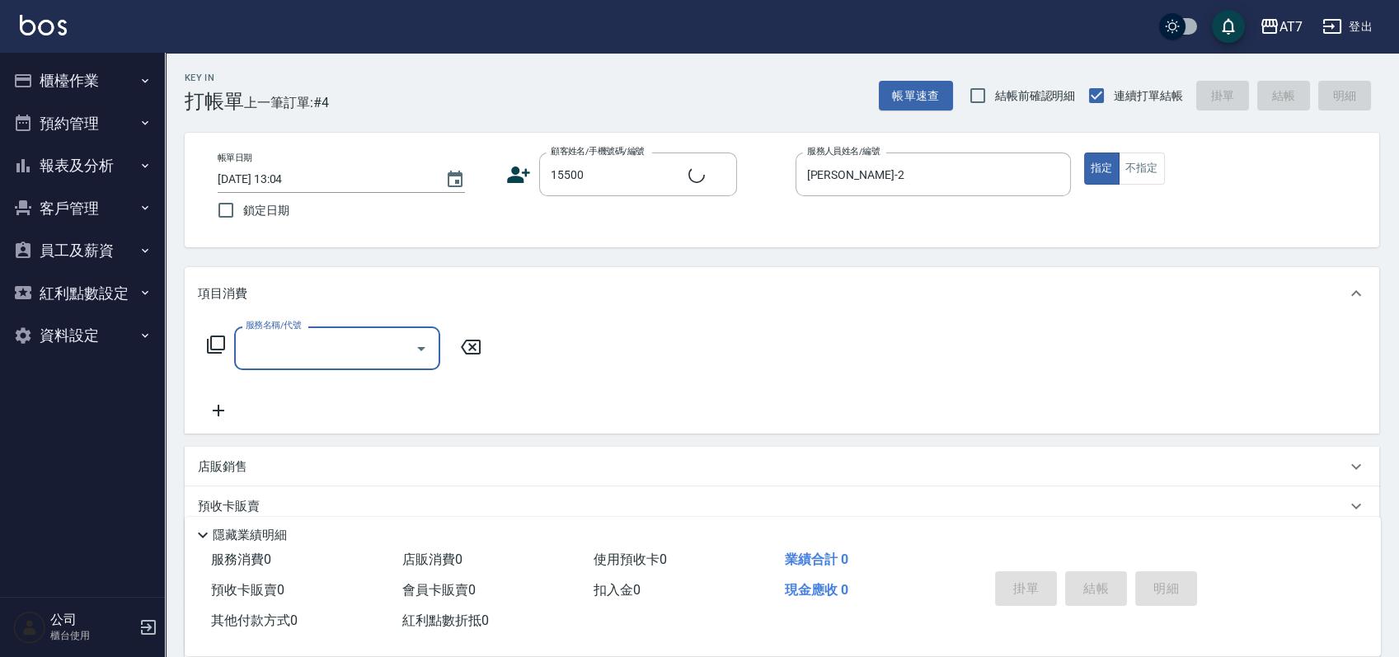
type input "3"
type input "公司/公司15500/15500"
type input "302"
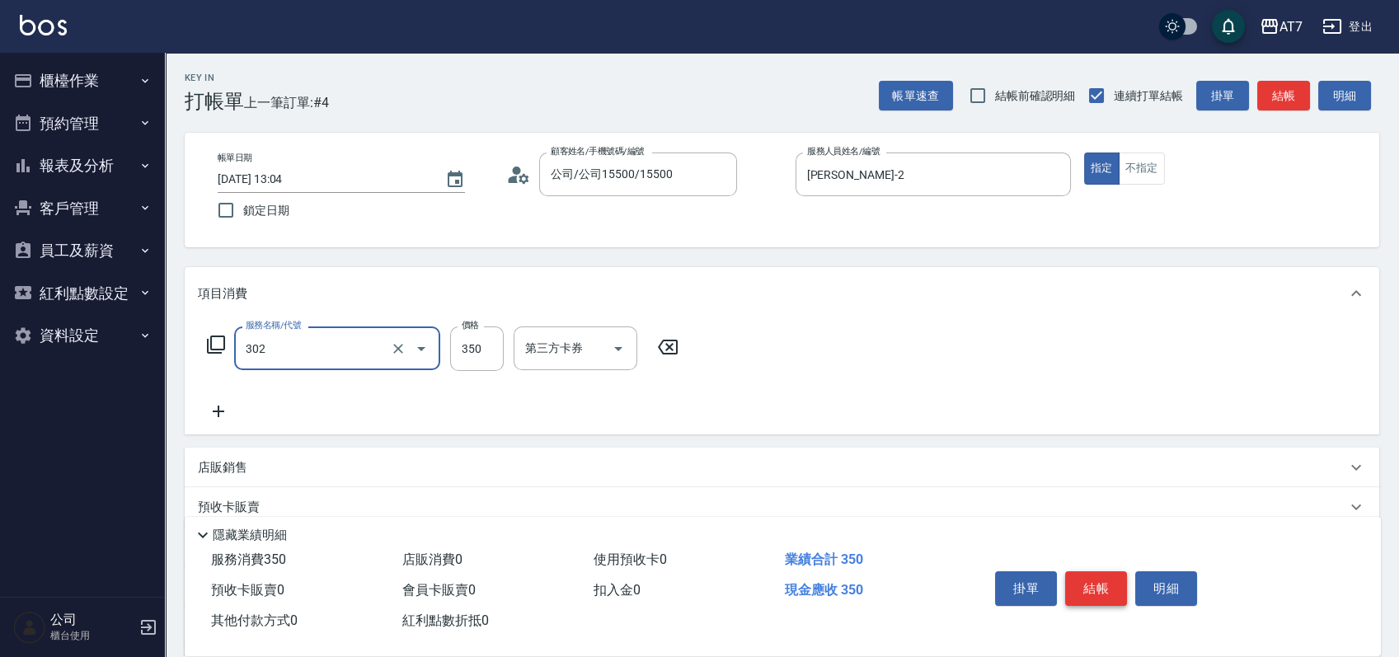
type input "30"
type input "剪髮(302)"
click at [1100, 587] on button "結帳" at bounding box center [1096, 588] width 62 height 35
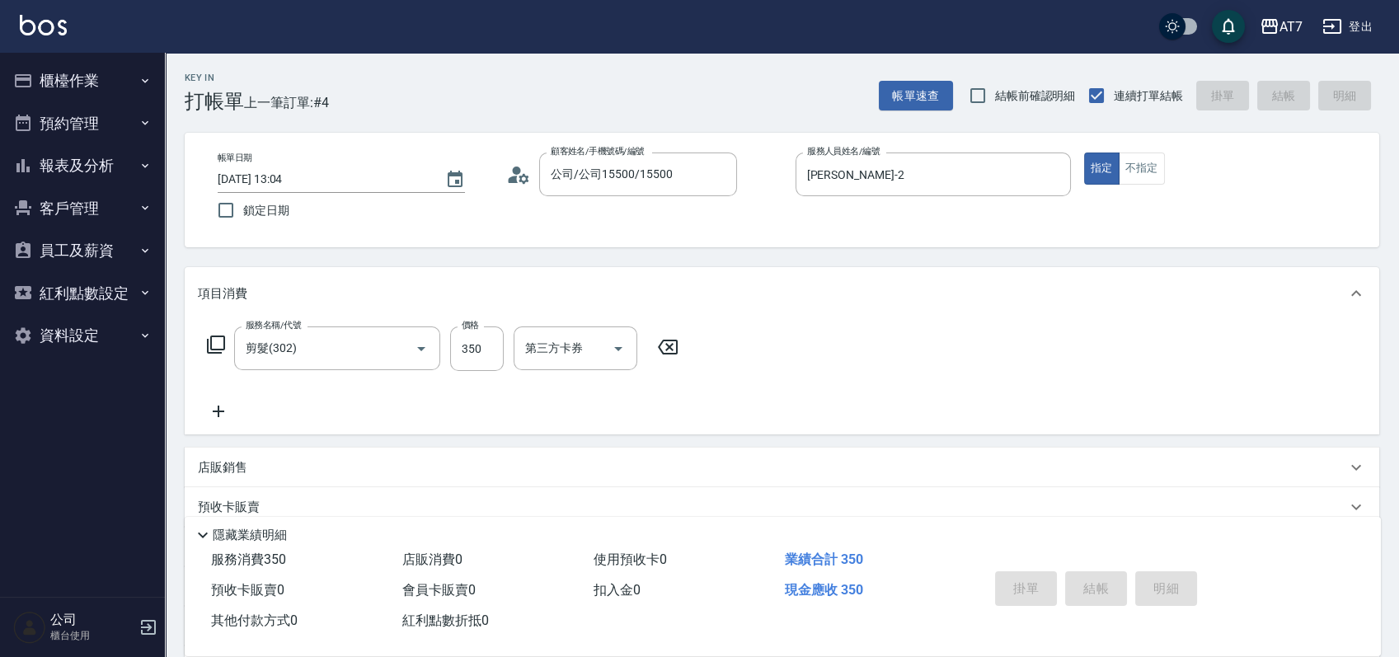
type input "0"
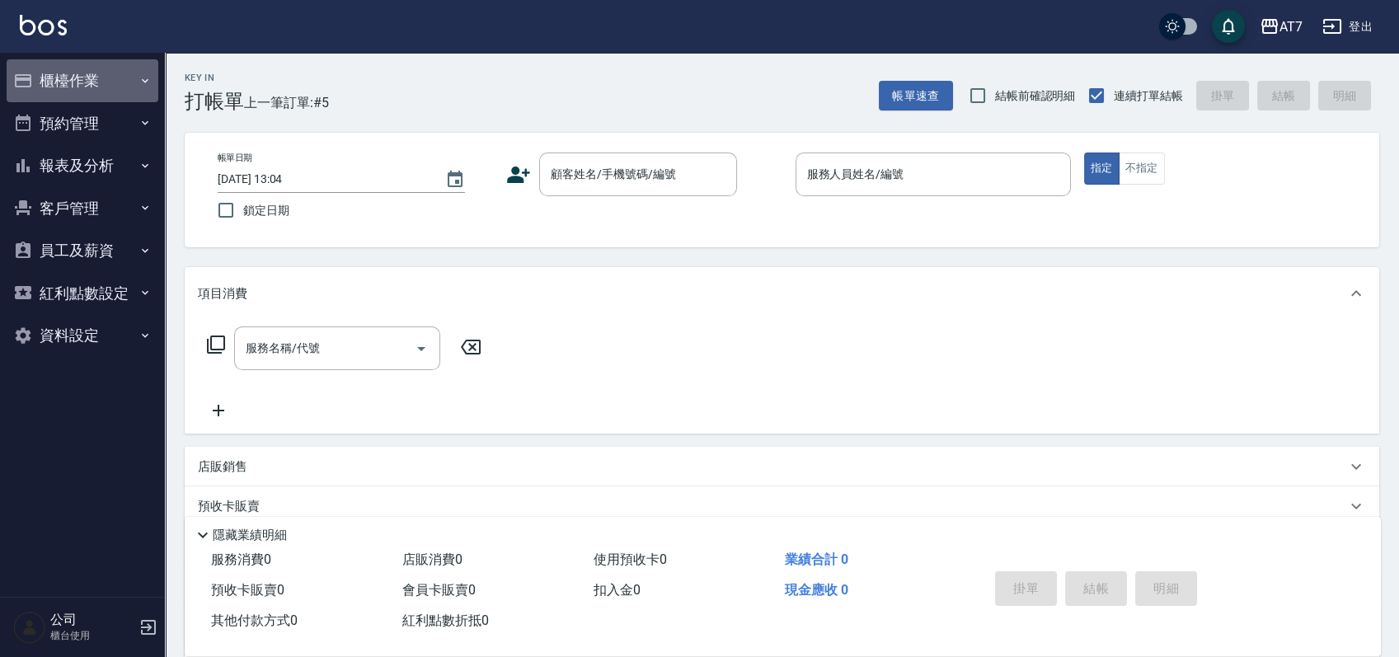
click at [75, 73] on button "櫃檯作業" at bounding box center [83, 80] width 152 height 43
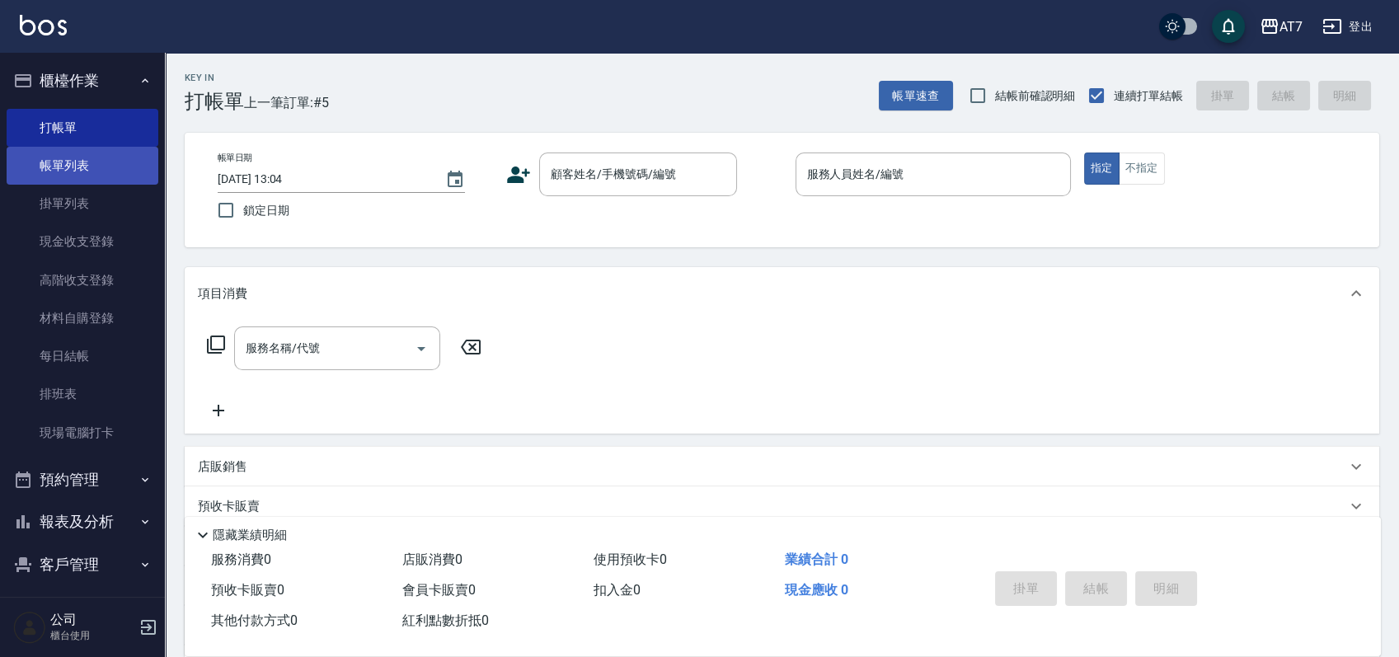
click at [106, 170] on link "帳單列表" at bounding box center [83, 166] width 152 height 38
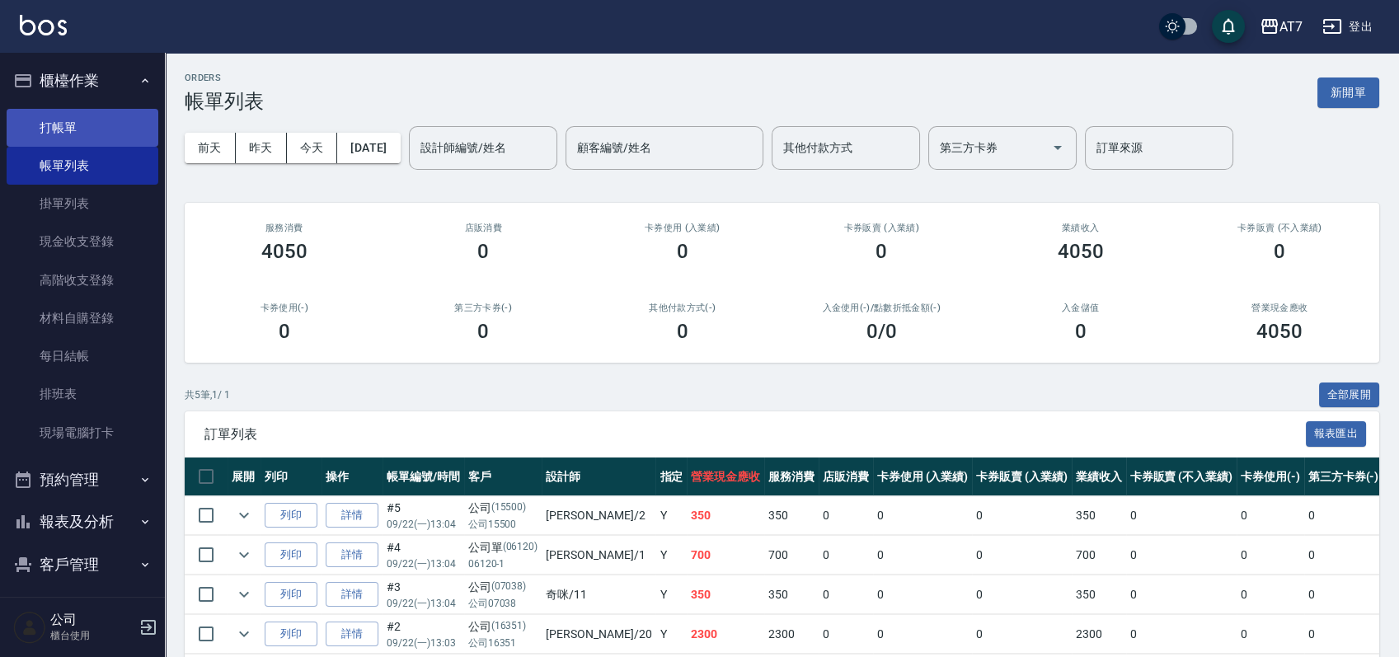
click at [89, 129] on link "打帳單" at bounding box center [83, 128] width 152 height 38
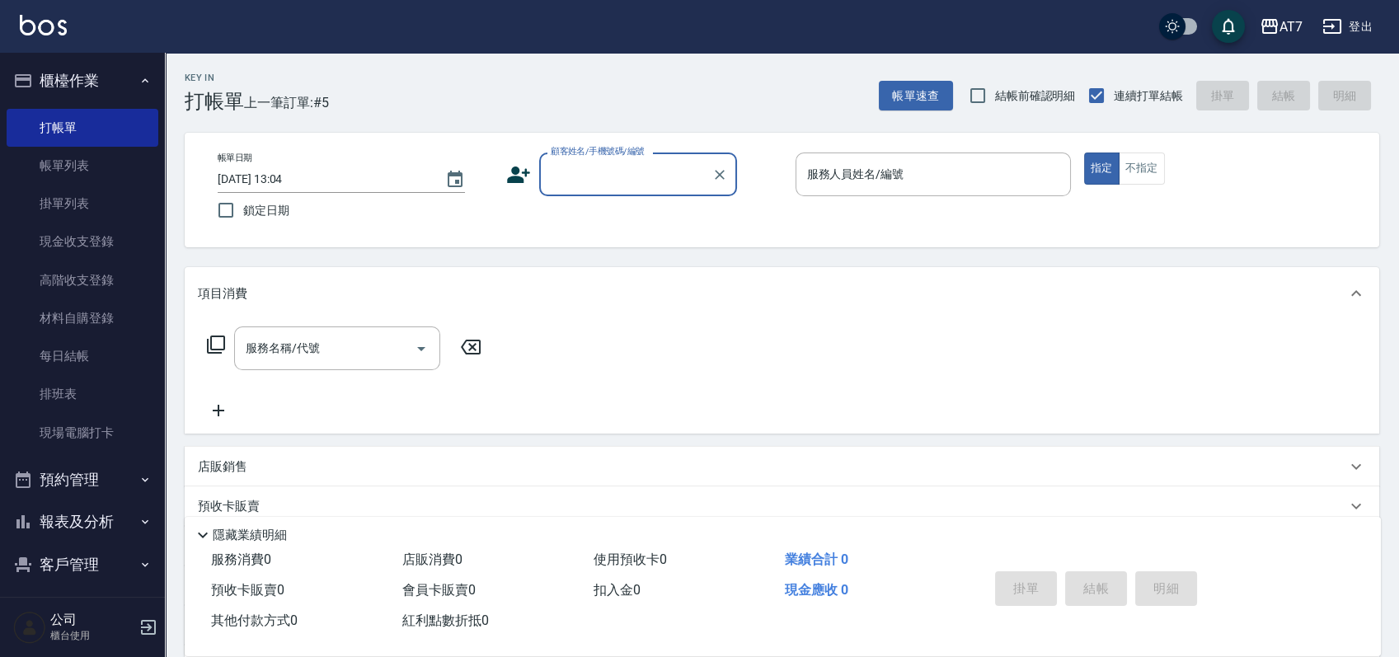
click at [765, 260] on div "Key In 打帳單 上一筆訂單:#5 帳單速查 結帳前確認明細 連續打單結帳 掛單 結帳 明細 帳單日期 2025/09/22 13:04 鎖定日期 顧客姓…" at bounding box center [782, 446] width 1234 height 787
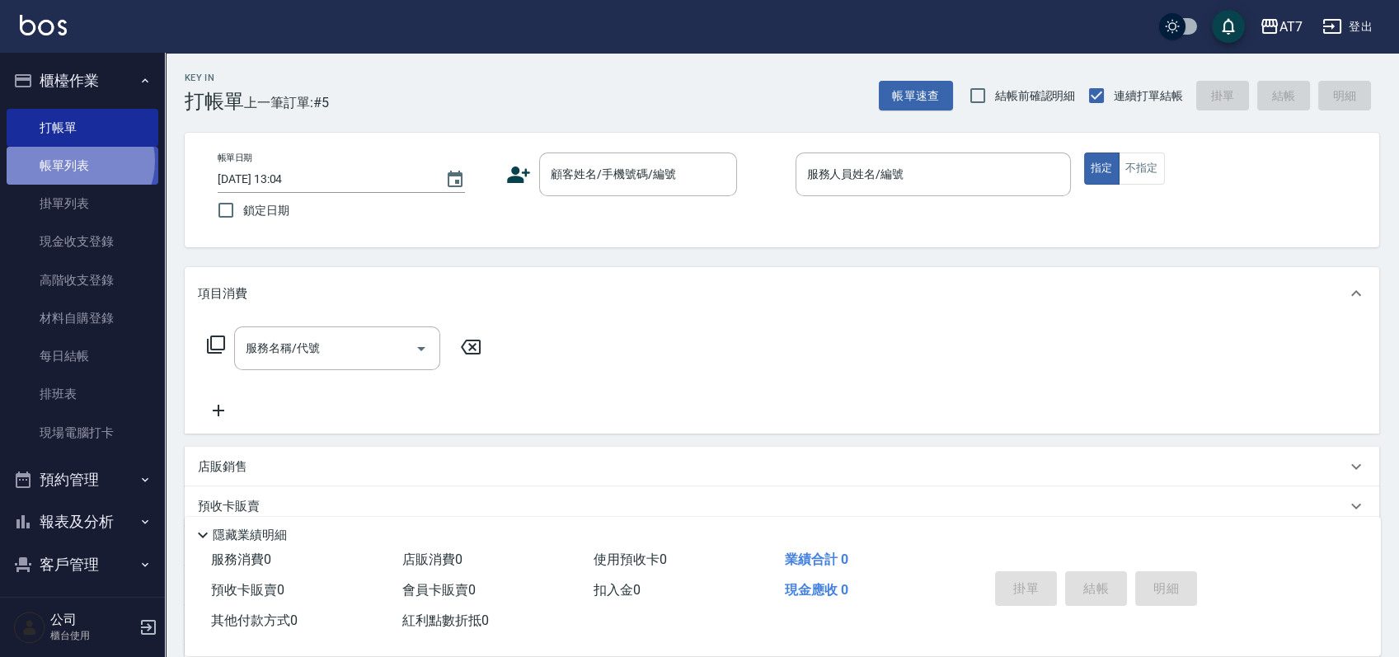
click at [77, 162] on link "帳單列表" at bounding box center [83, 166] width 152 height 38
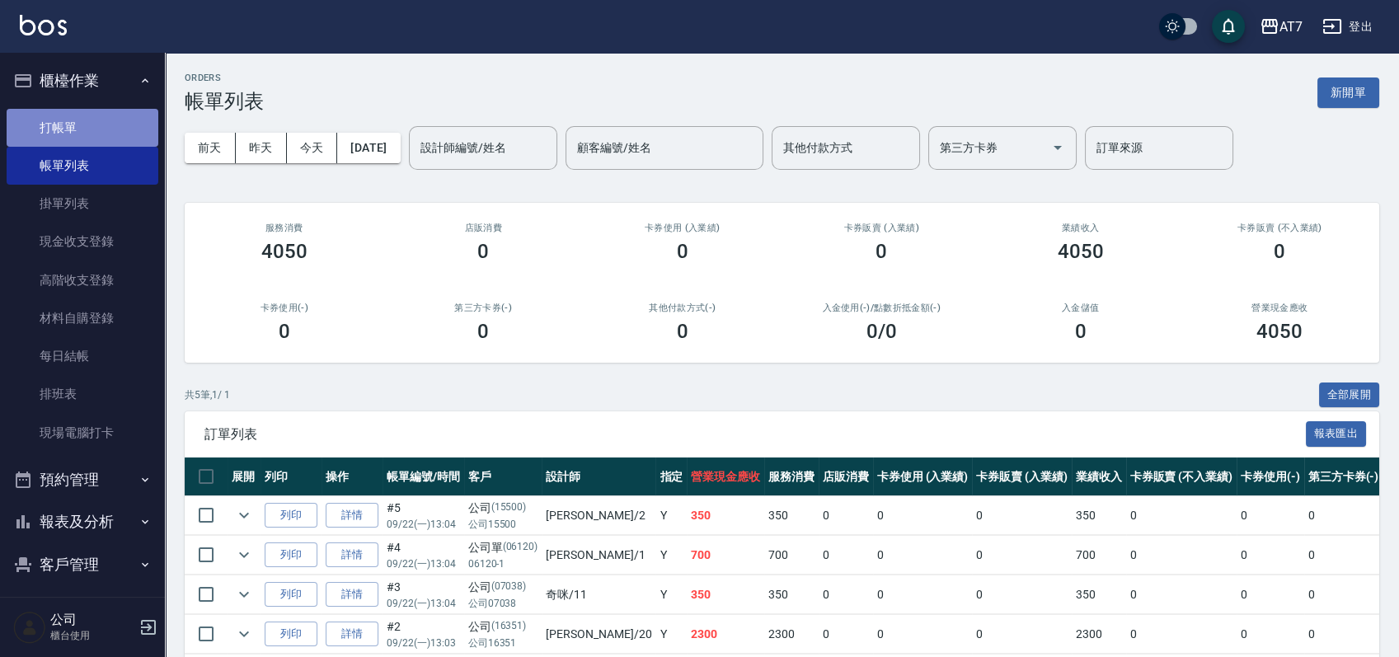
click at [88, 129] on link "打帳單" at bounding box center [83, 128] width 152 height 38
